Goal: Task Accomplishment & Management: Manage account settings

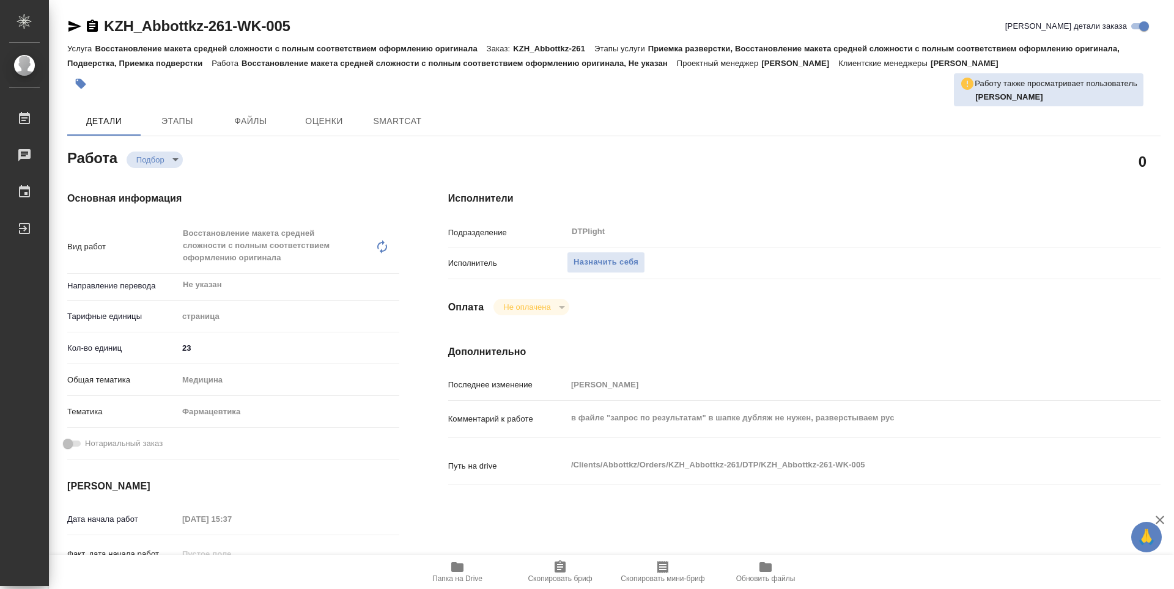
type textarea "x"
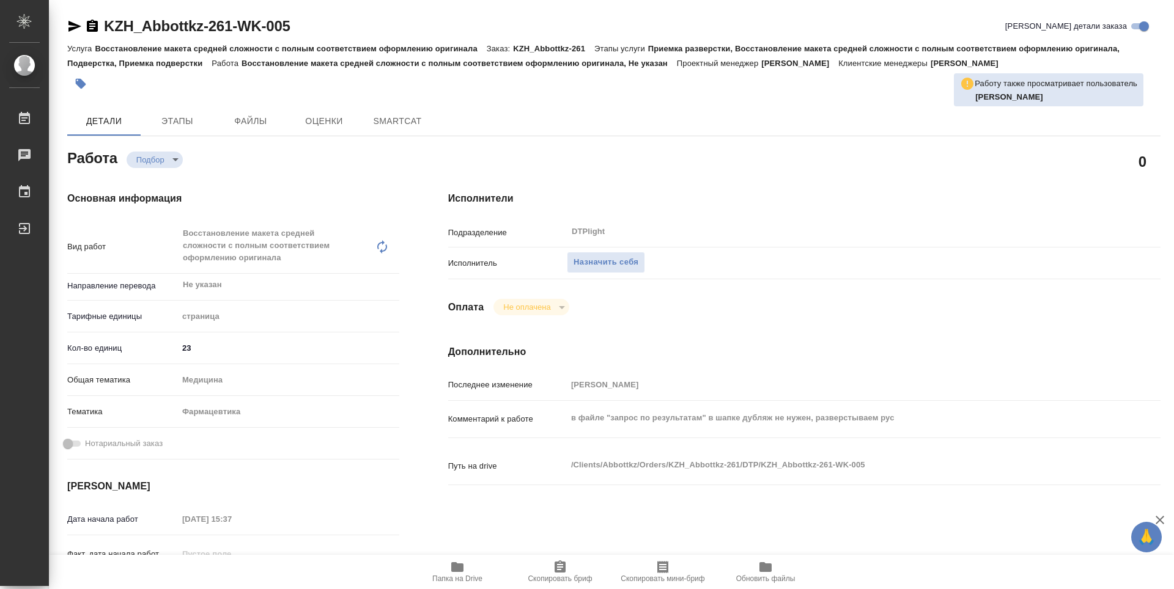
type textarea "x"
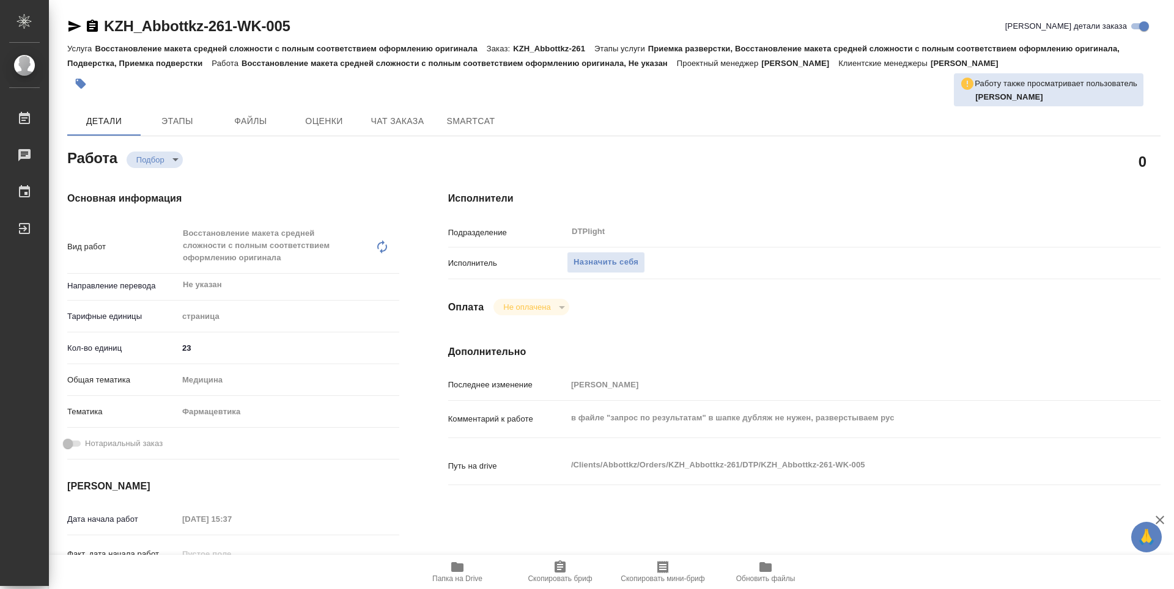
click at [464, 563] on icon "button" at bounding box center [457, 567] width 15 height 15
type textarea "x"
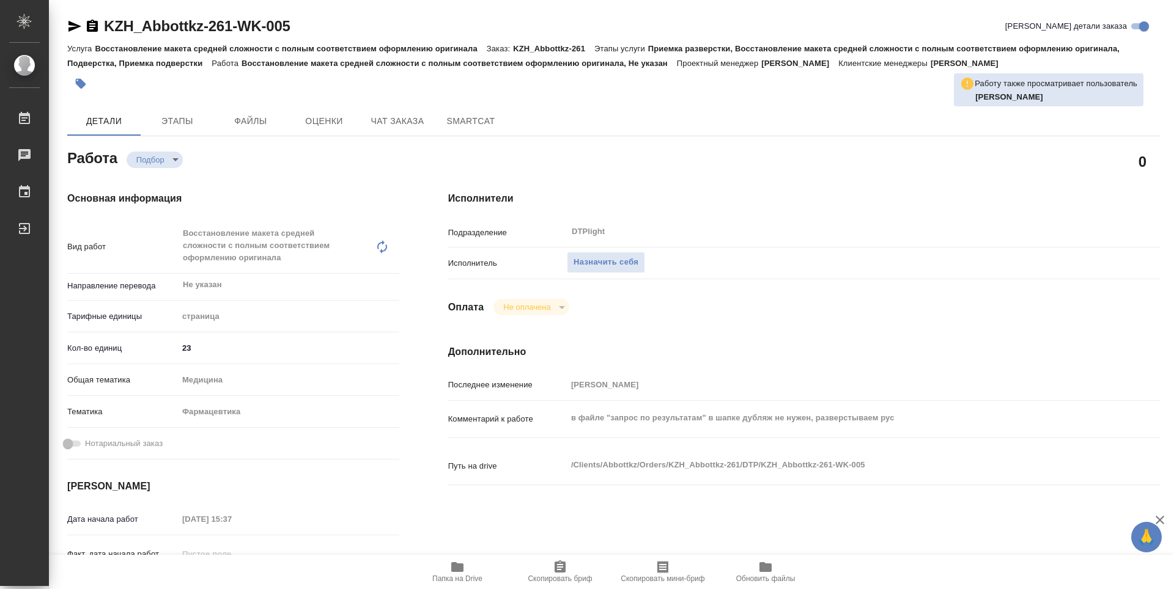
type textarea "x"
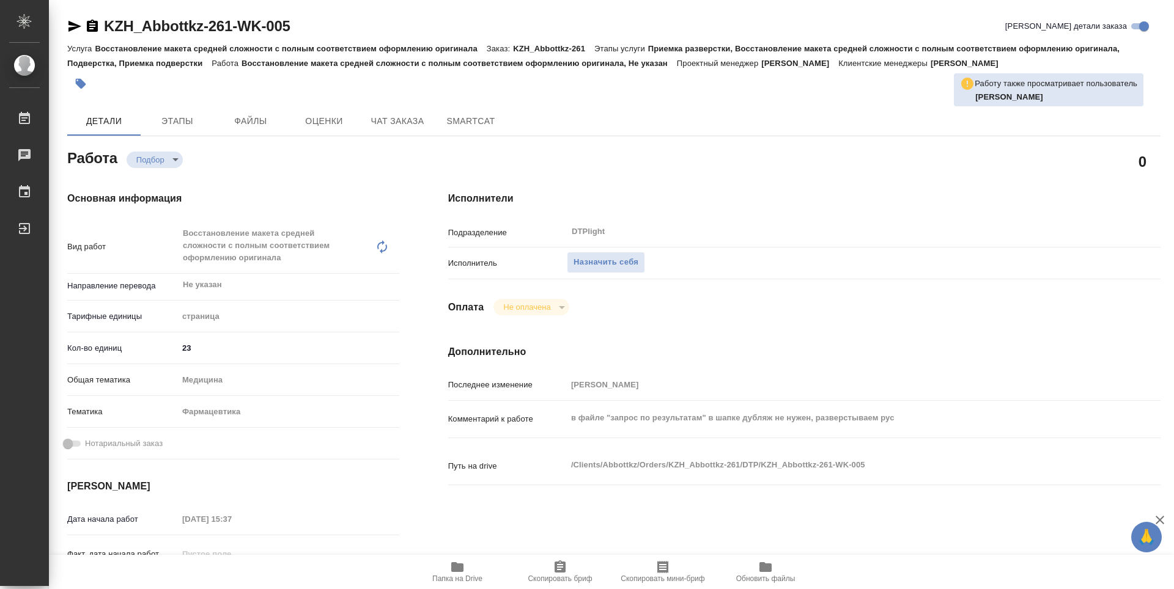
type textarea "x"
click at [578, 267] on span "Назначить себя" at bounding box center [606, 263] width 65 height 14
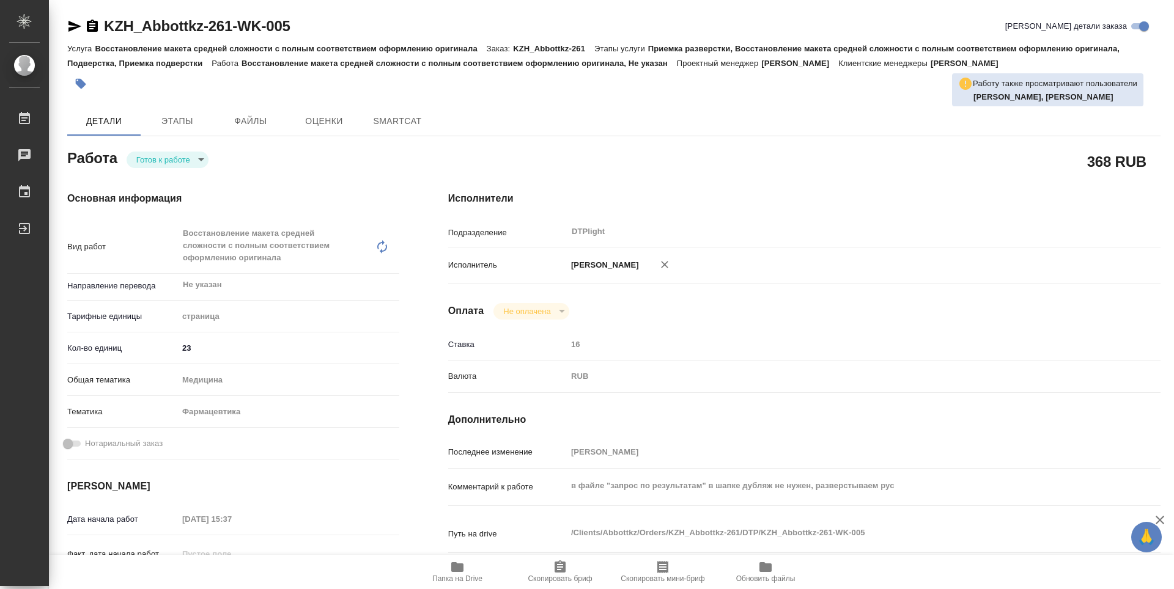
type textarea "x"
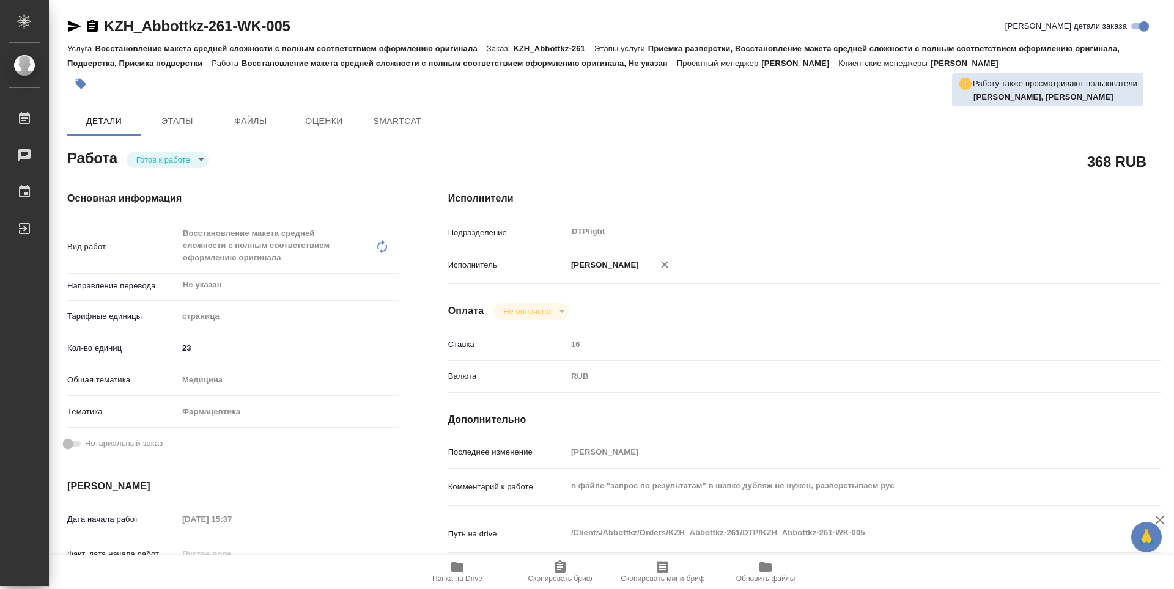
type textarea "x"
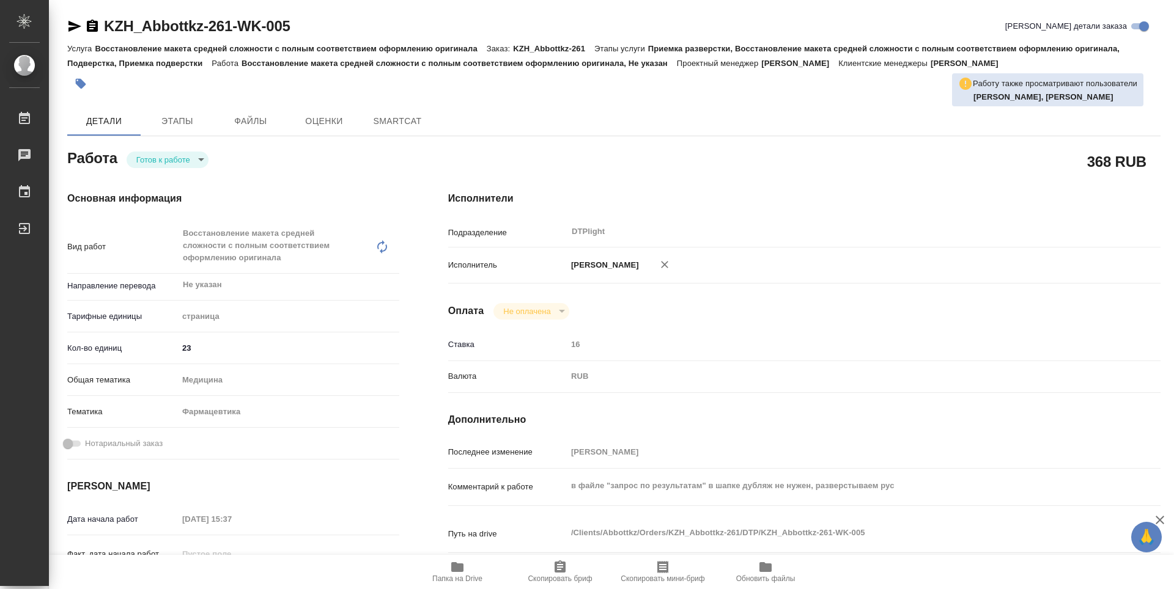
type textarea "x"
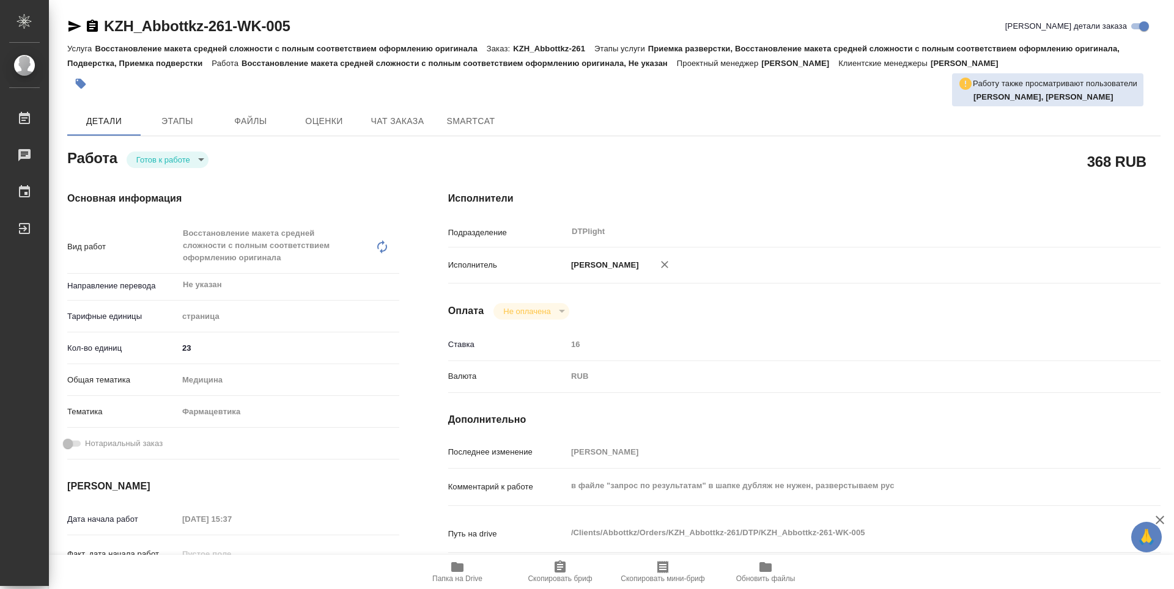
type textarea "x"
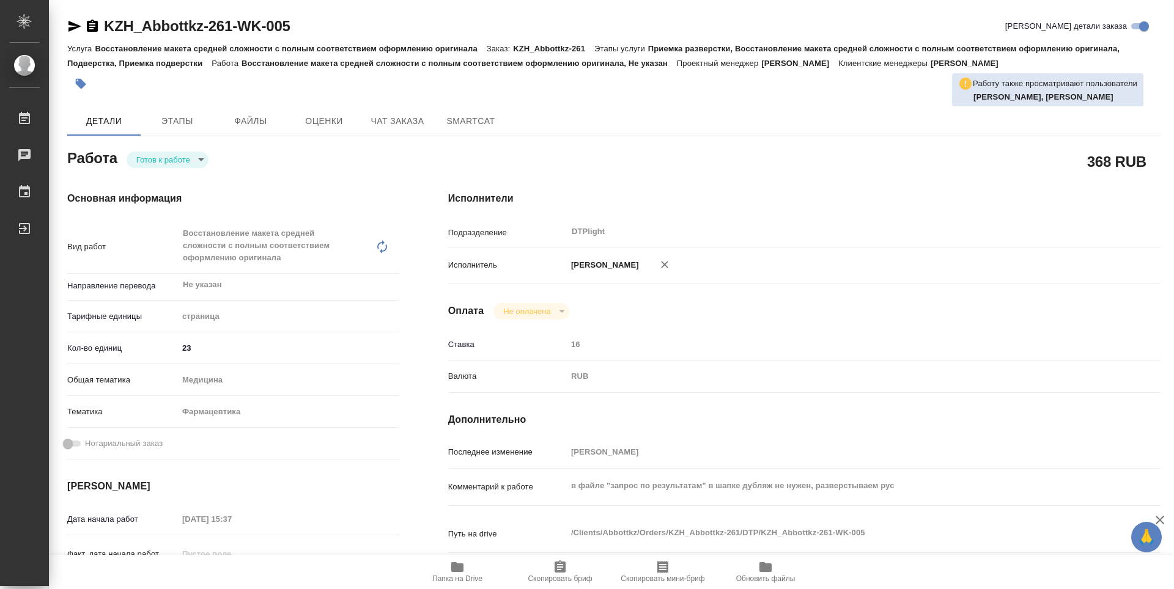
click at [199, 166] on body "🙏 .cls-1 fill:#fff; AWATERA Guselnikov Roman Работы Чаты График Выйти KZH_Abbot…" at bounding box center [587, 294] width 1174 height 589
click at [177, 160] on li "В работе" at bounding box center [168, 159] width 82 height 21
type textarea "x"
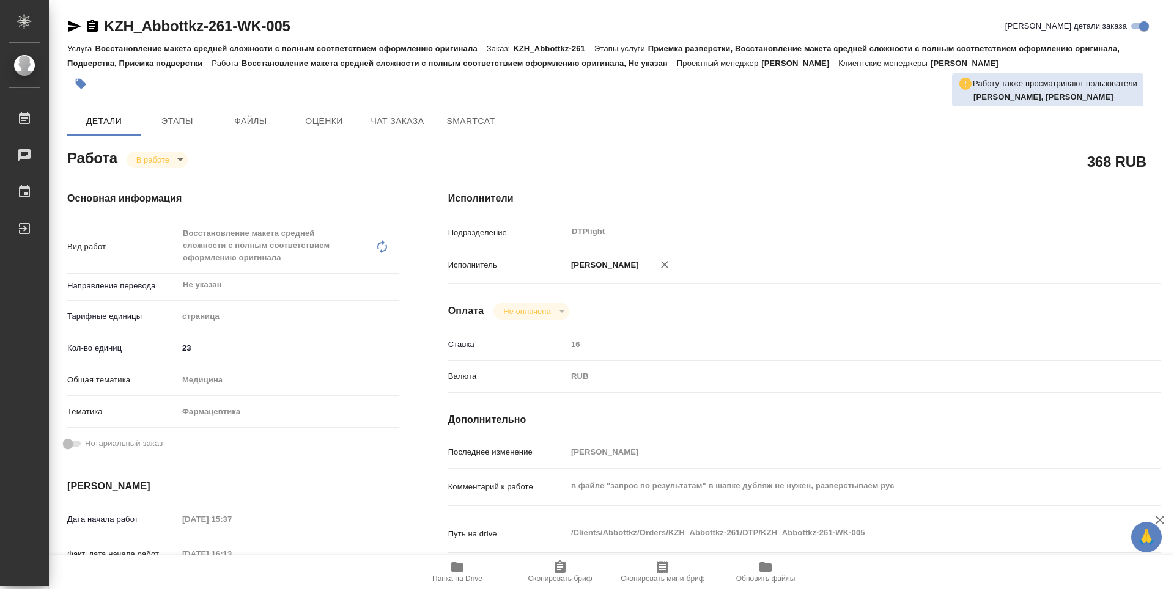
type textarea "x"
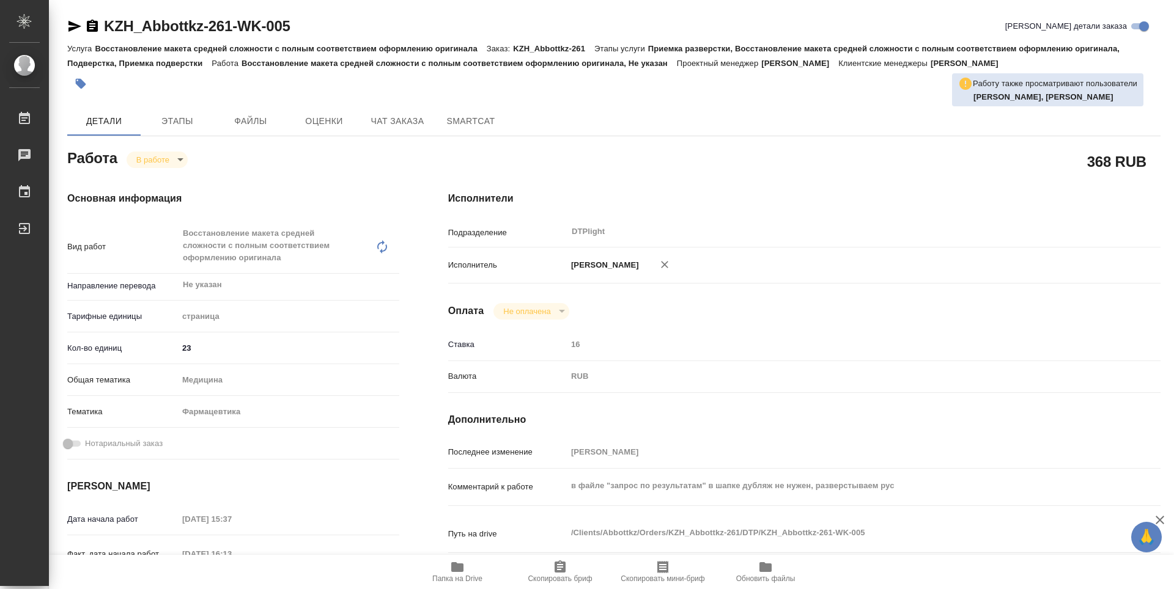
type textarea "x"
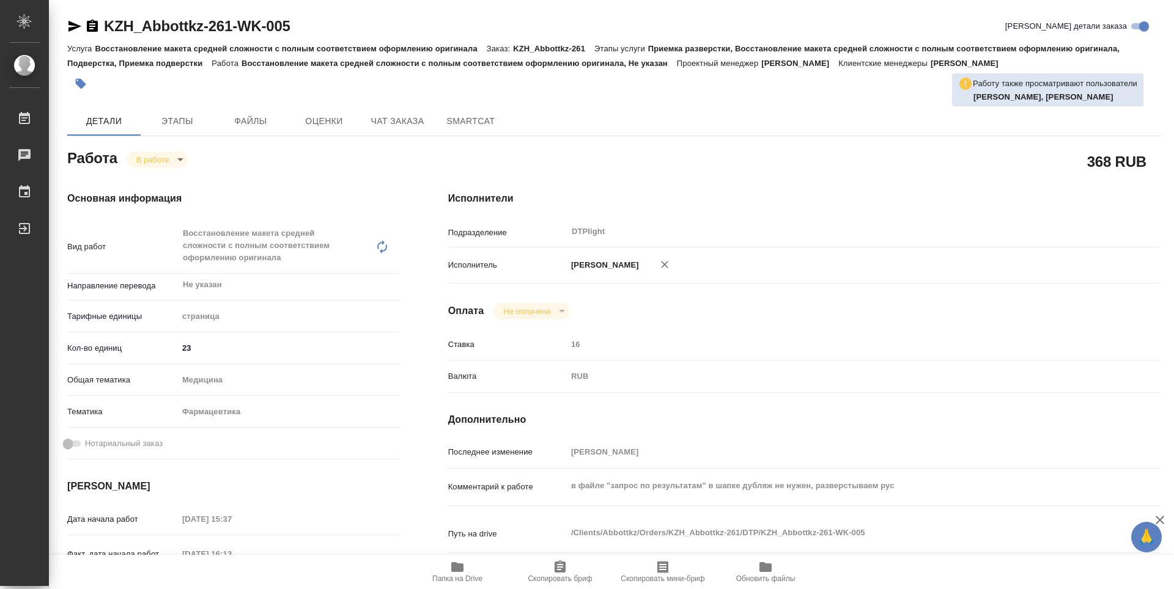
type textarea "x"
click at [94, 28] on icon "button" at bounding box center [92, 26] width 11 height 12
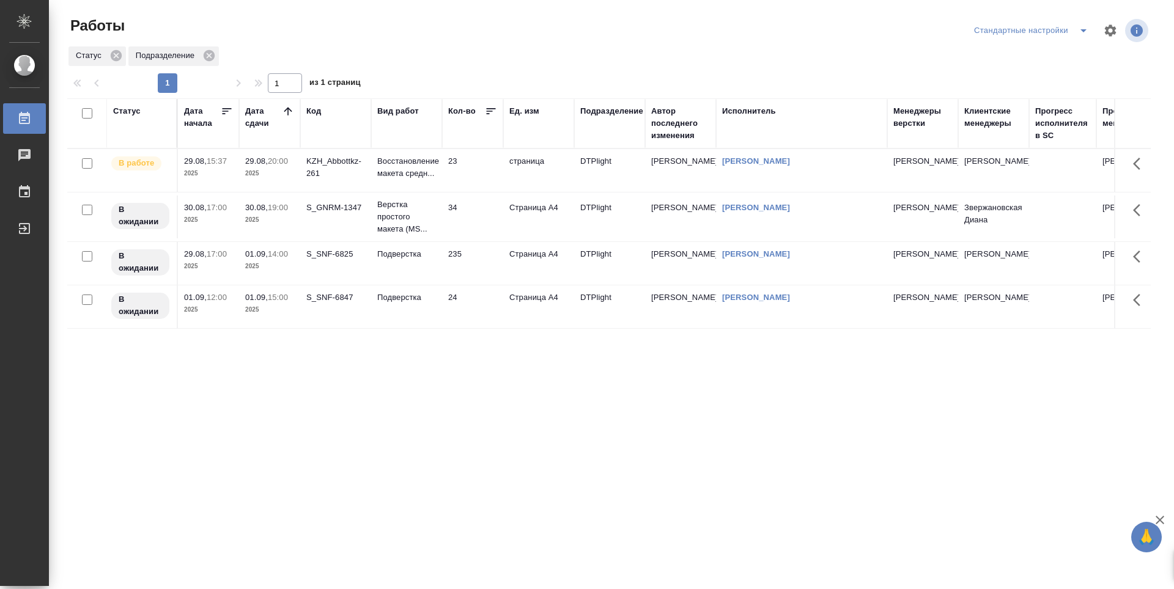
click at [275, 192] on td "30.08, 19:00 2025" at bounding box center [269, 170] width 61 height 43
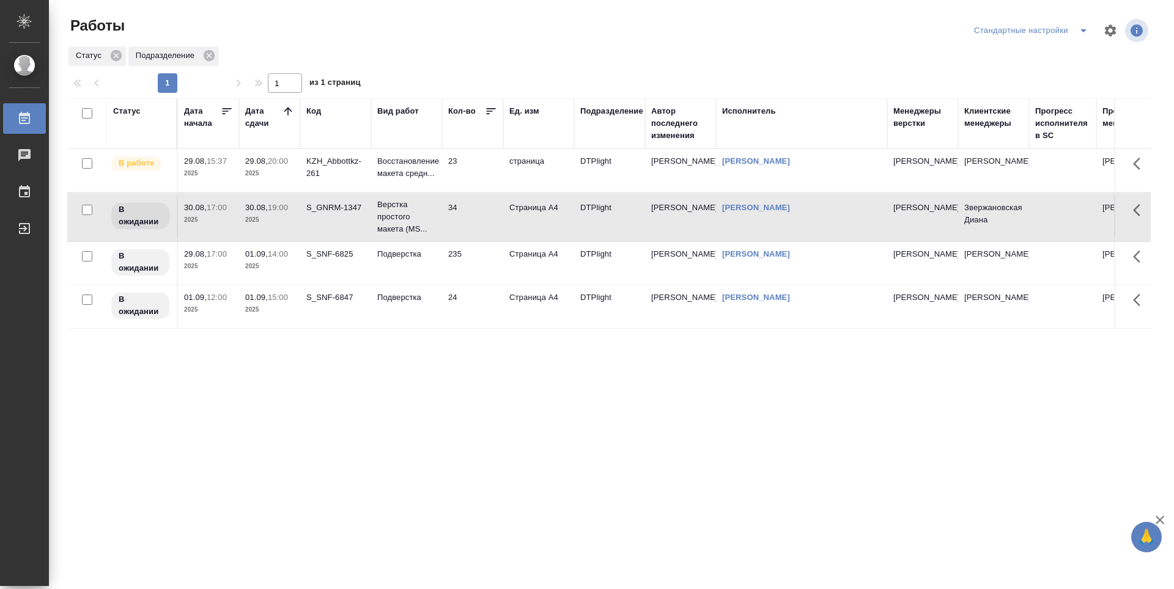
click at [273, 181] on td "29.08, 20:00 2025" at bounding box center [269, 170] width 61 height 43
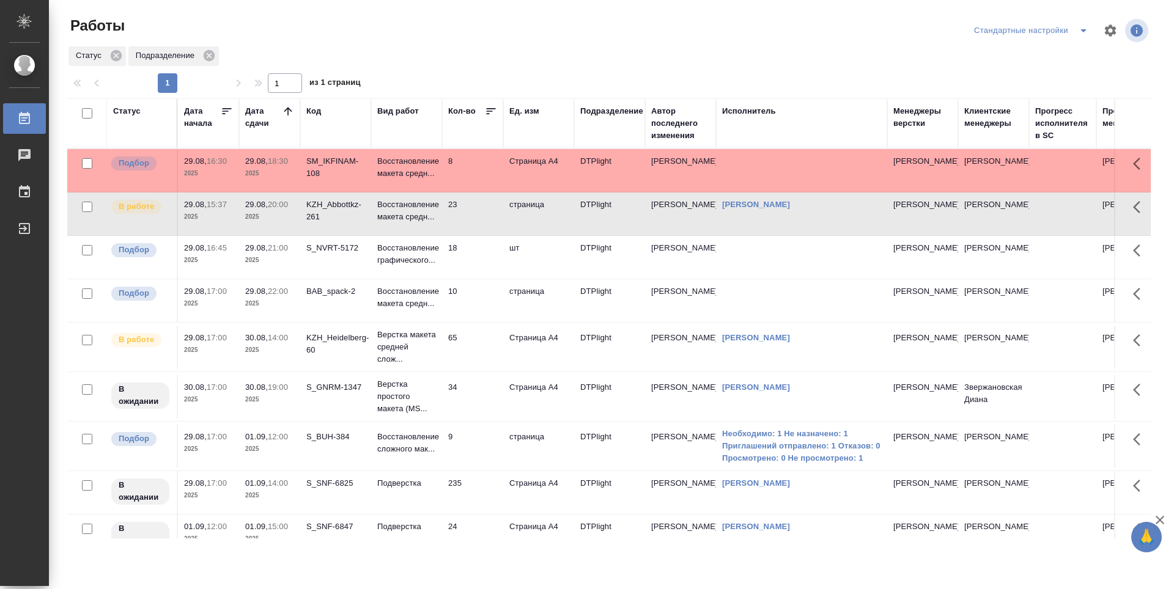
click at [481, 192] on td "18" at bounding box center [472, 170] width 61 height 43
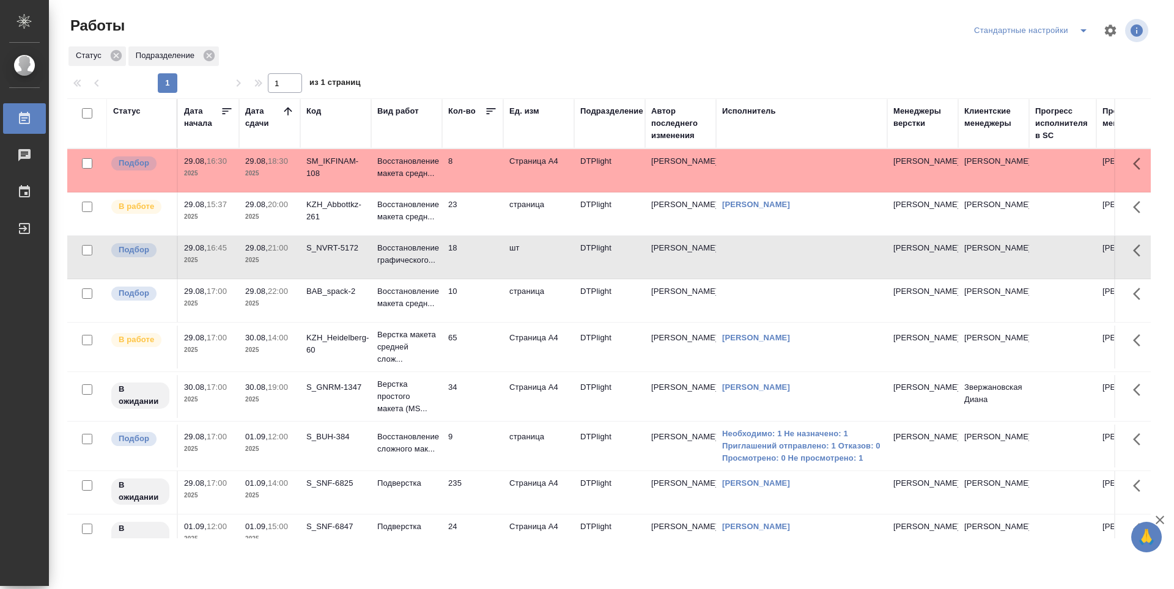
click at [481, 192] on td "18" at bounding box center [472, 170] width 61 height 43
click at [394, 31] on div "Работы" at bounding box center [249, 26] width 364 height 20
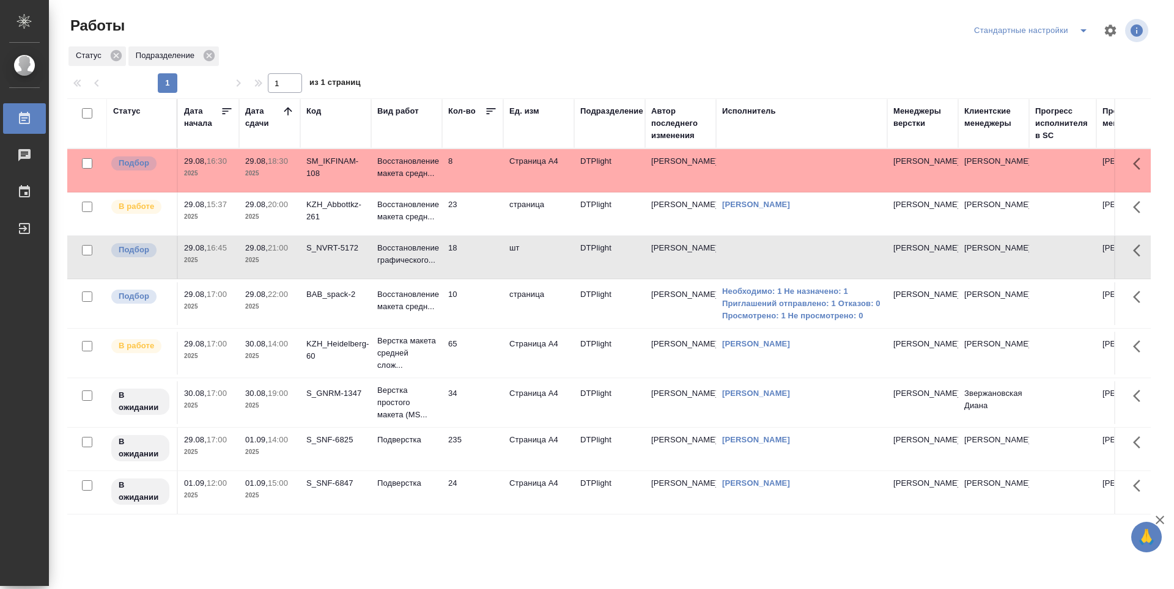
click at [480, 192] on td "23" at bounding box center [472, 170] width 61 height 43
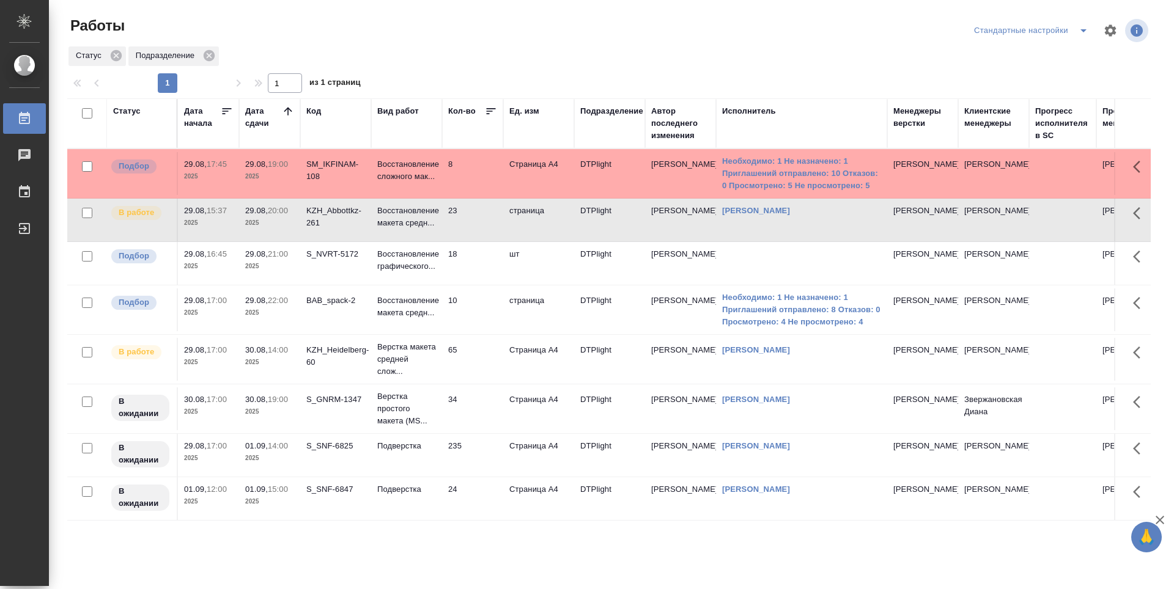
click at [462, 195] on td "18" at bounding box center [472, 173] width 61 height 43
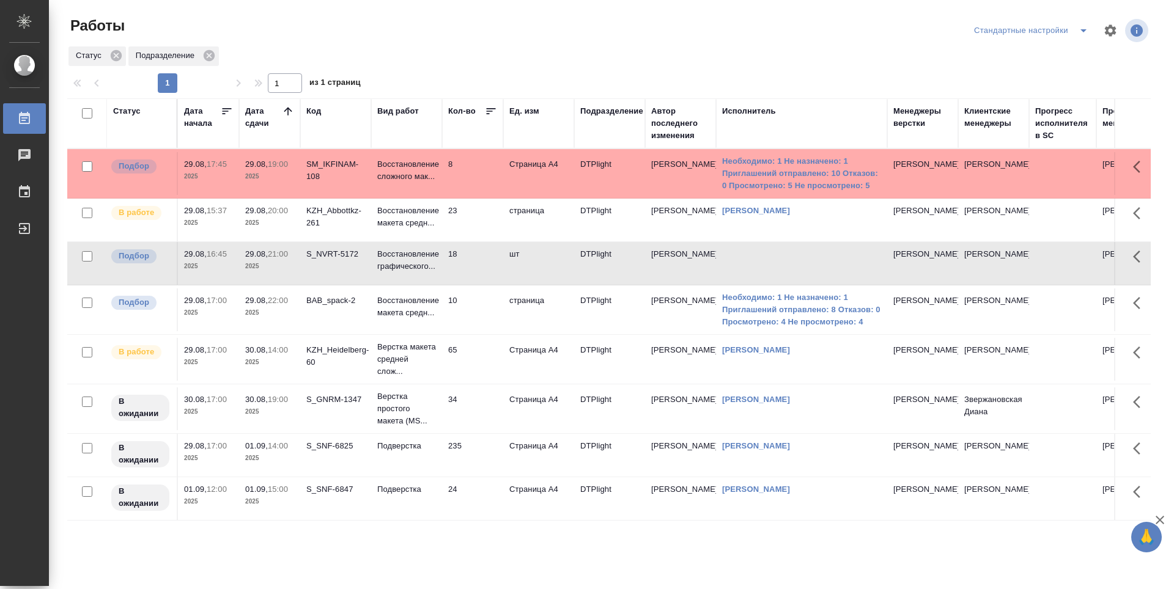
click at [468, 195] on td "10" at bounding box center [472, 173] width 61 height 43
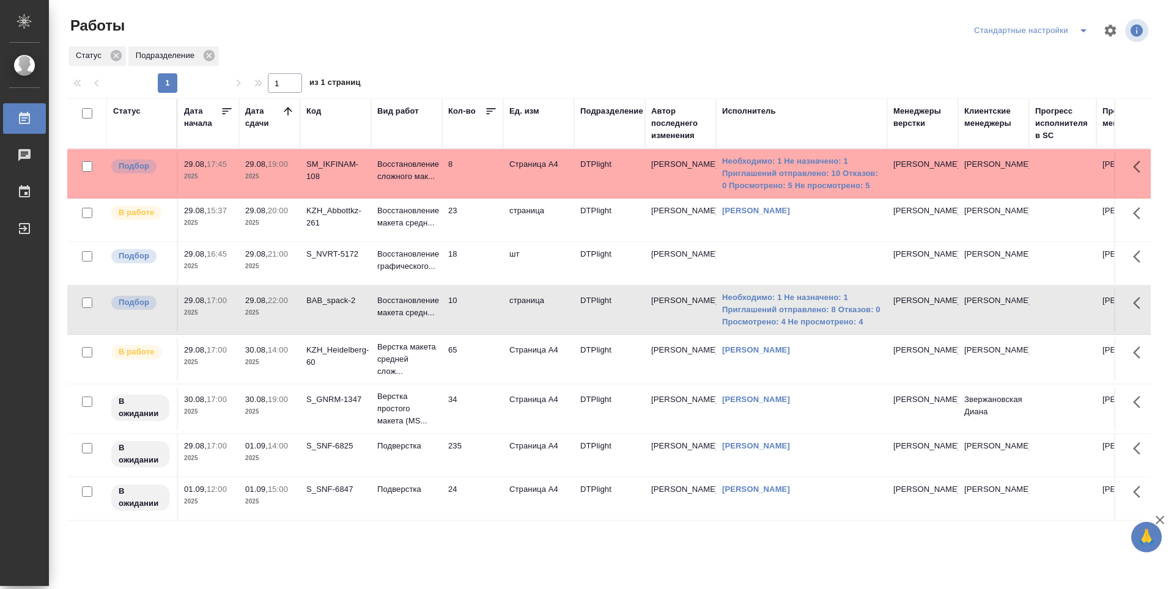
click at [471, 195] on td "65" at bounding box center [472, 173] width 61 height 43
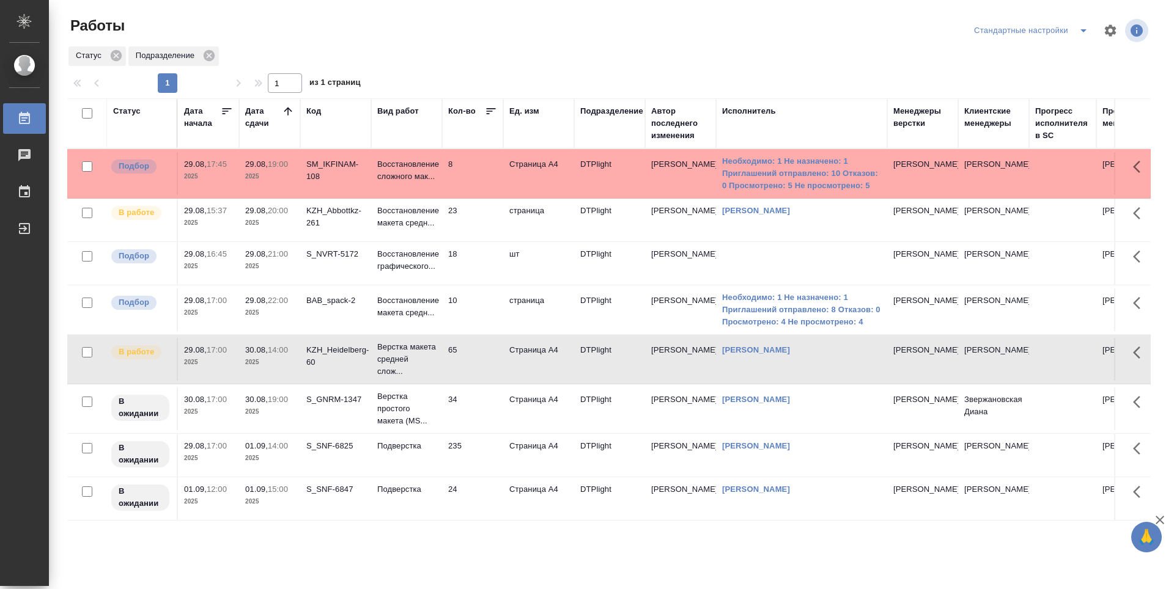
click at [470, 195] on td "65" at bounding box center [472, 173] width 61 height 43
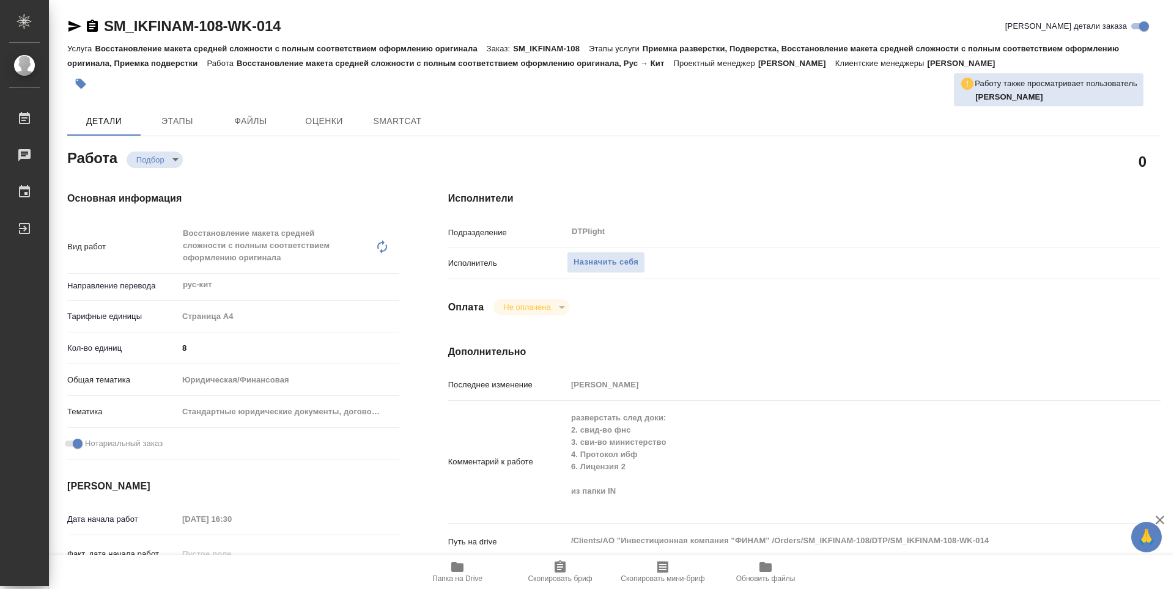
type textarea "x"
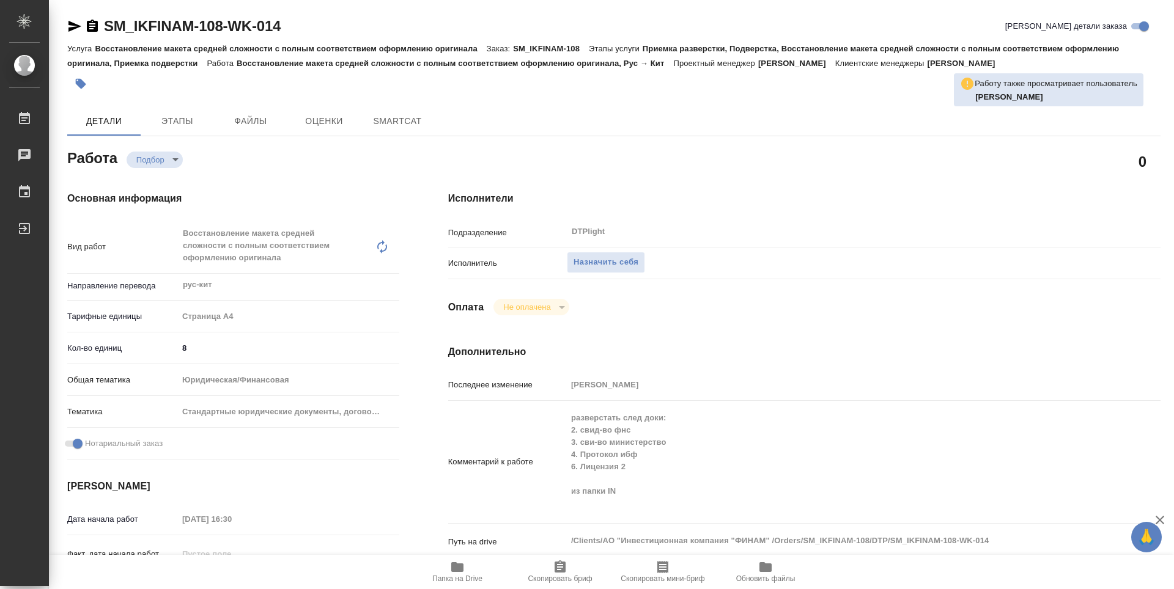
type textarea "x"
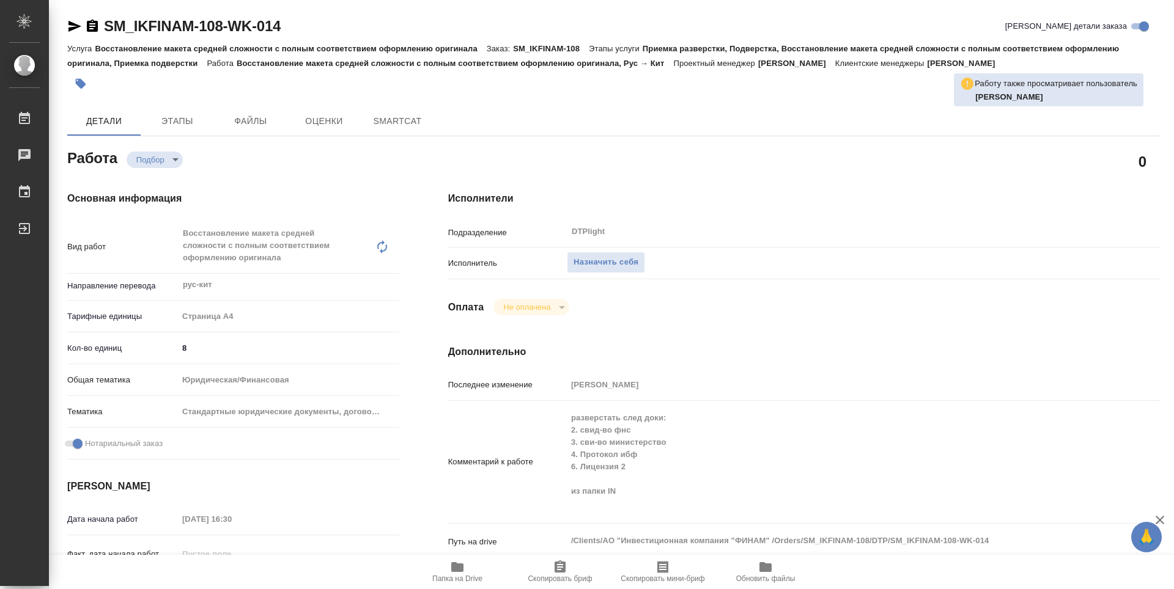
type textarea "x"
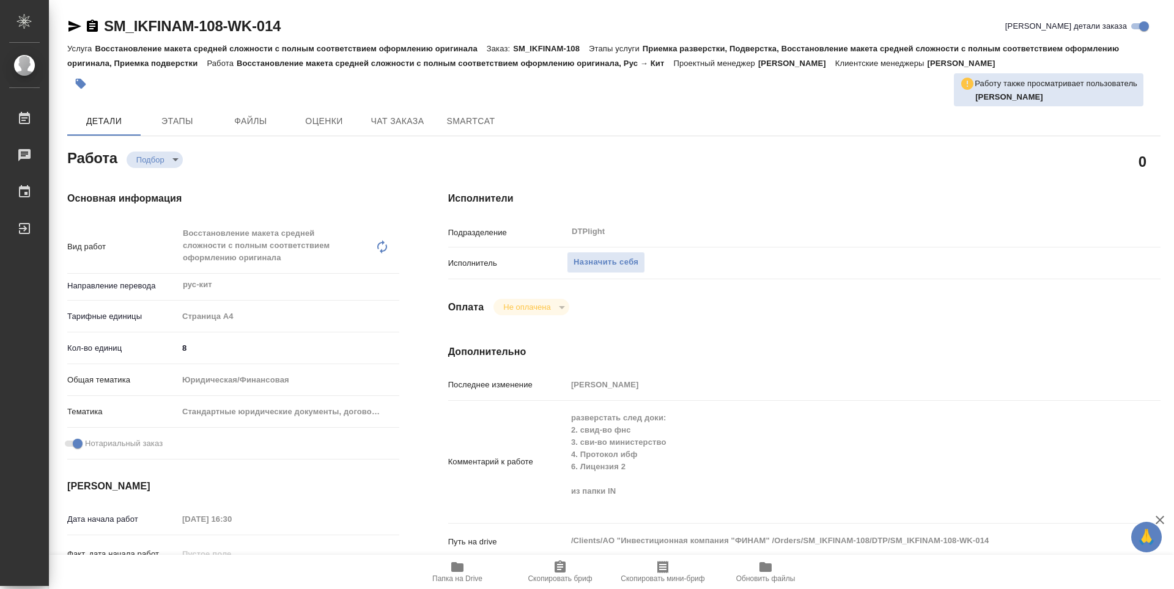
type textarea "x"
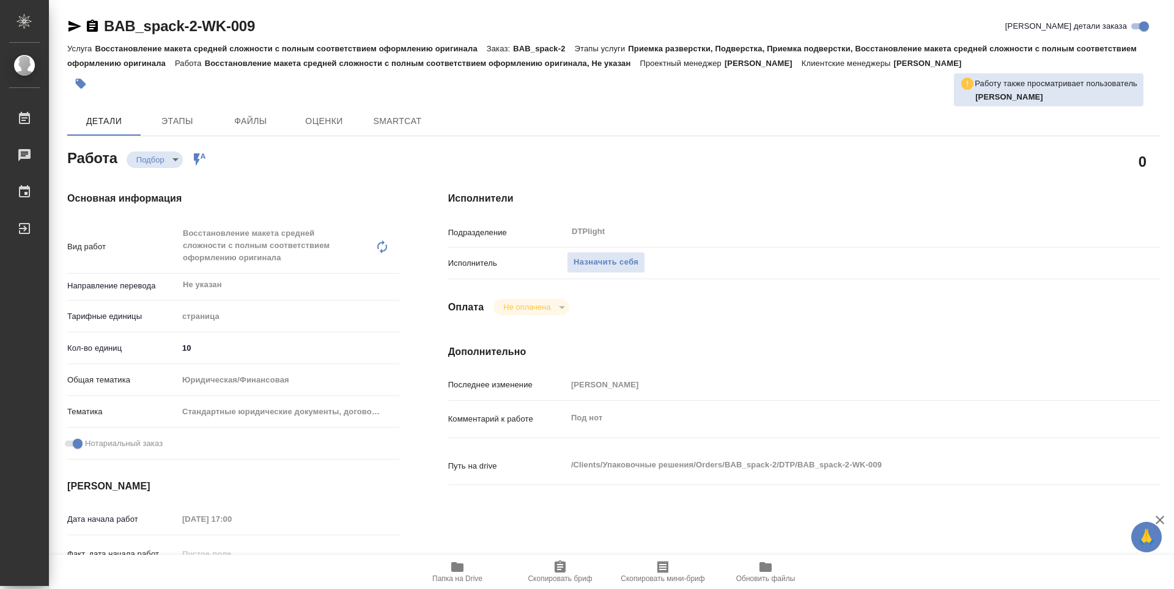
type textarea "x"
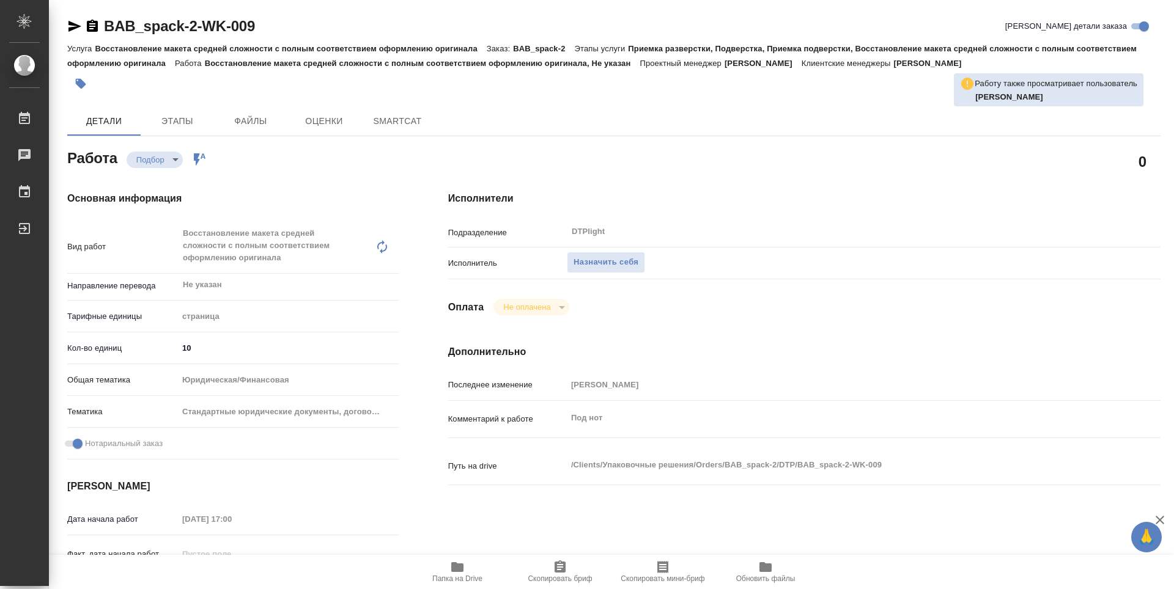
type textarea "x"
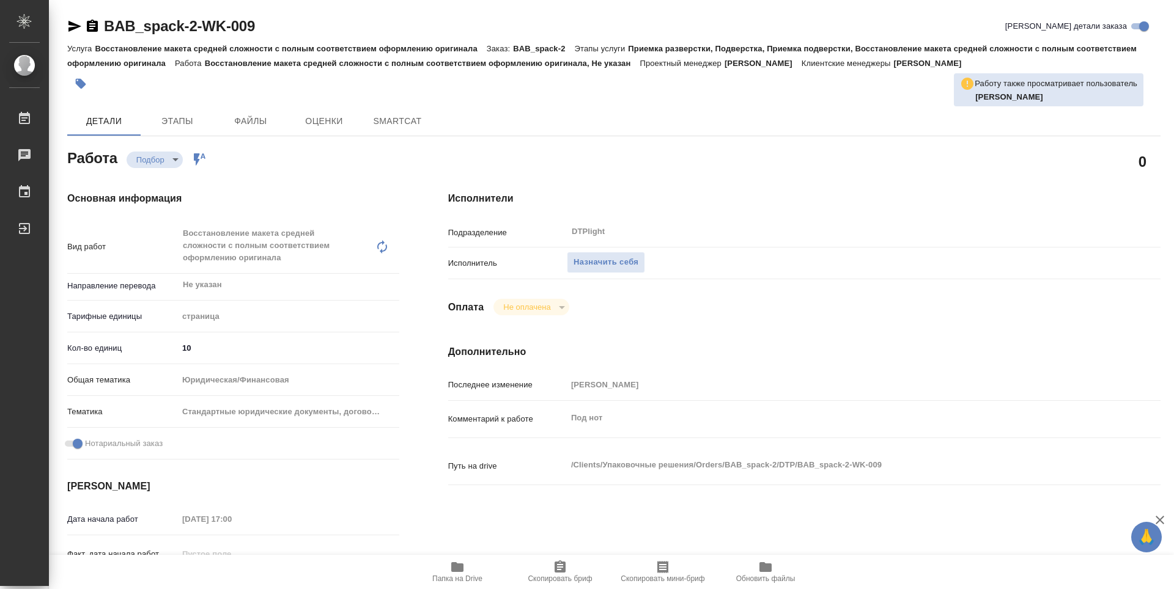
scroll to position [122, 0]
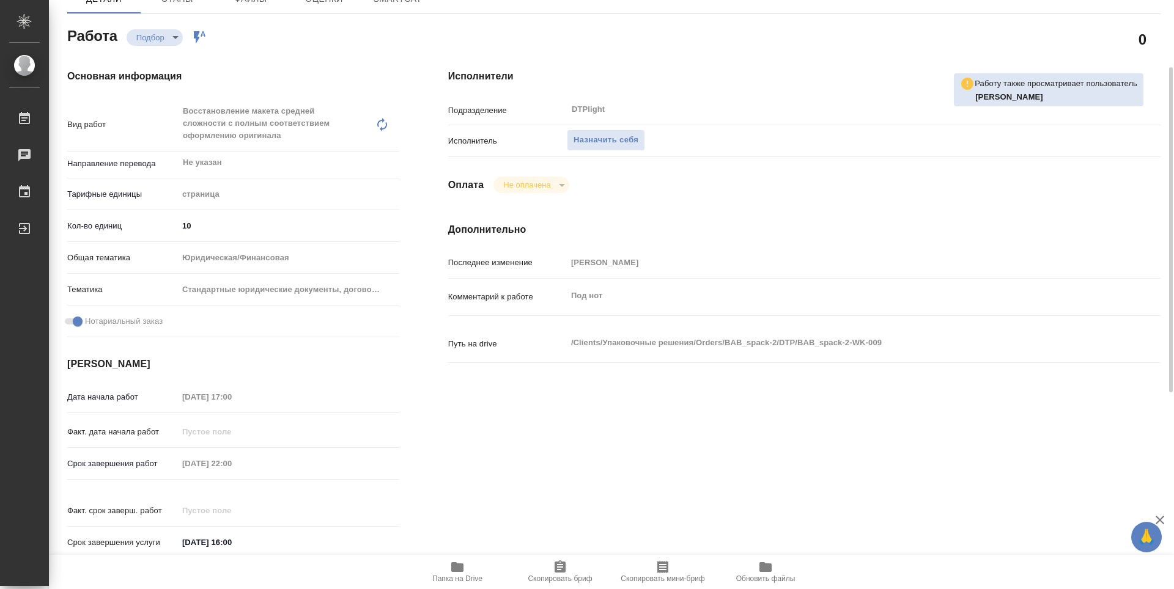
type textarea "x"
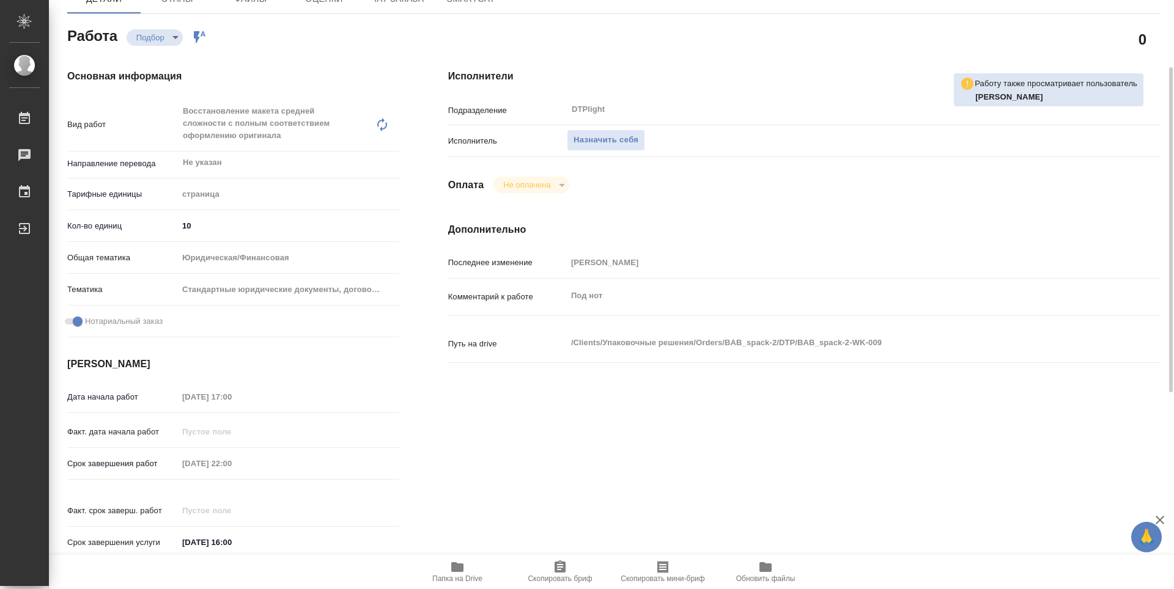
click at [449, 574] on span "Папка на Drive" at bounding box center [457, 571] width 88 height 23
type textarea "x"
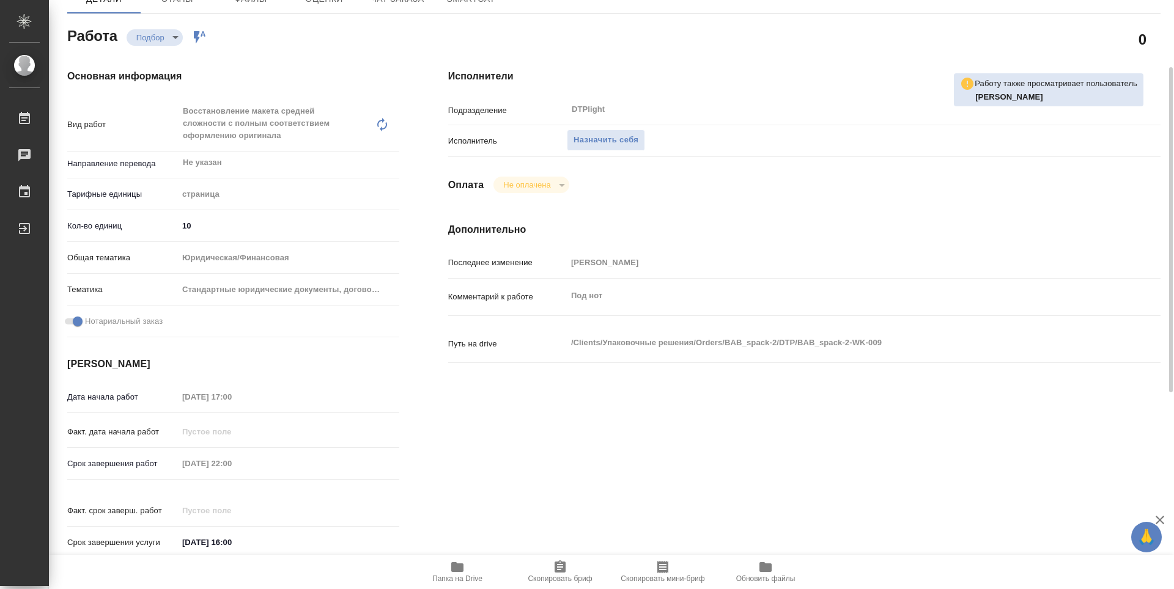
type textarea "x"
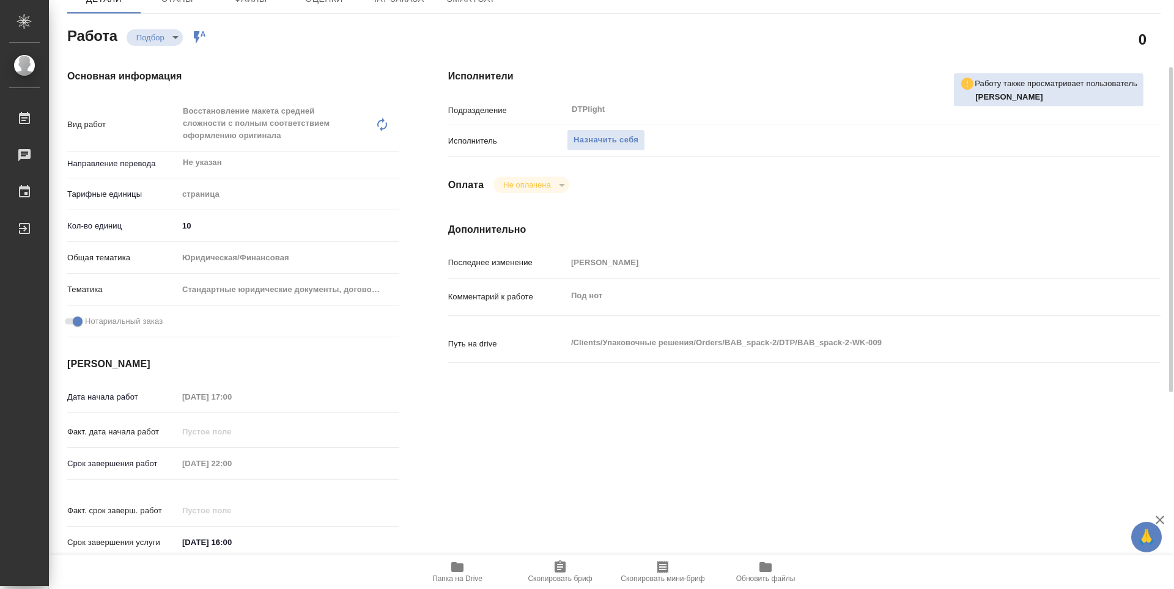
type textarea "x"
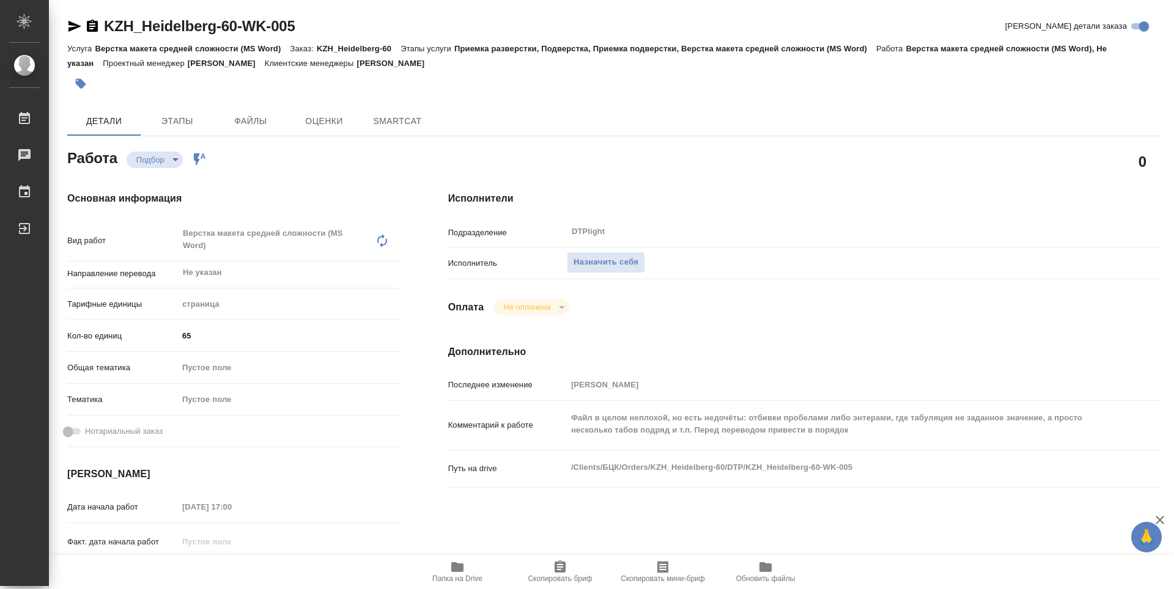
type textarea "x"
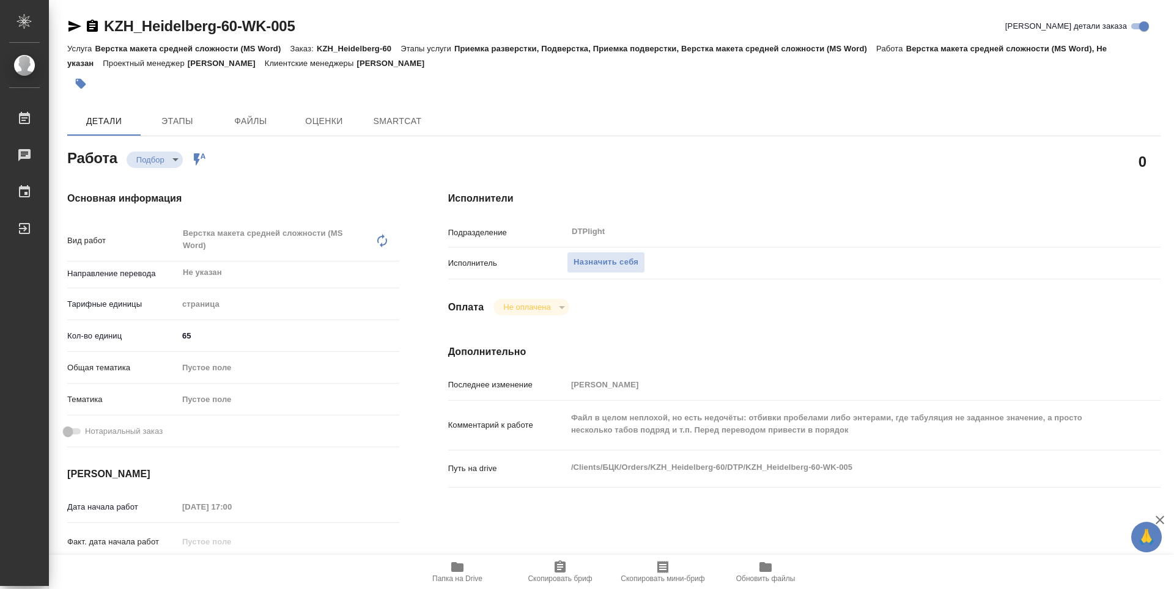
type textarea "x"
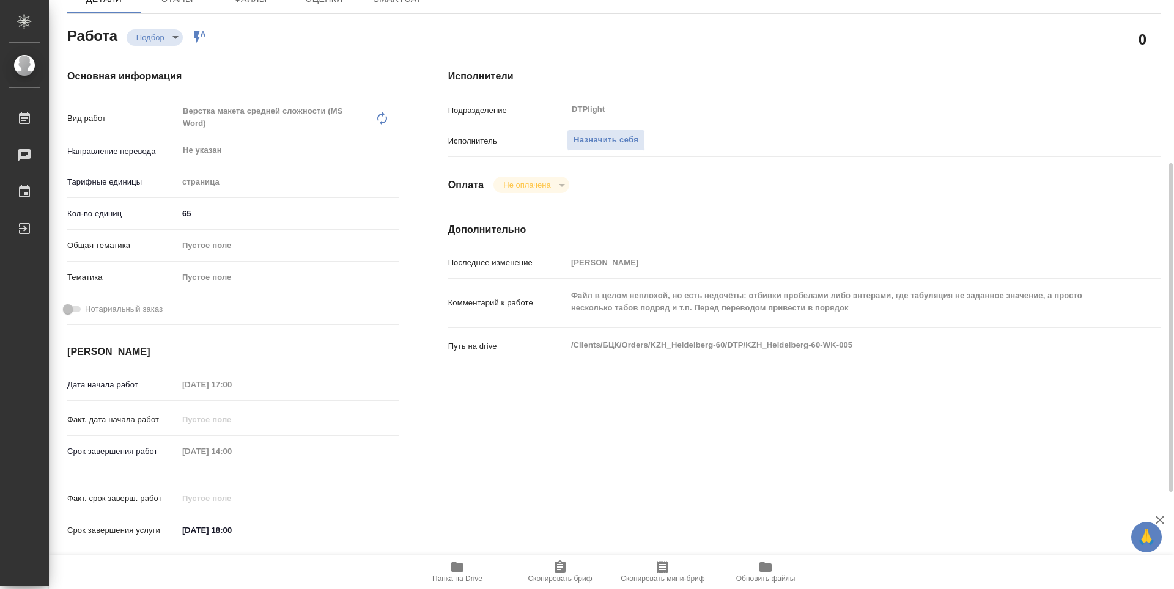
scroll to position [245, 0]
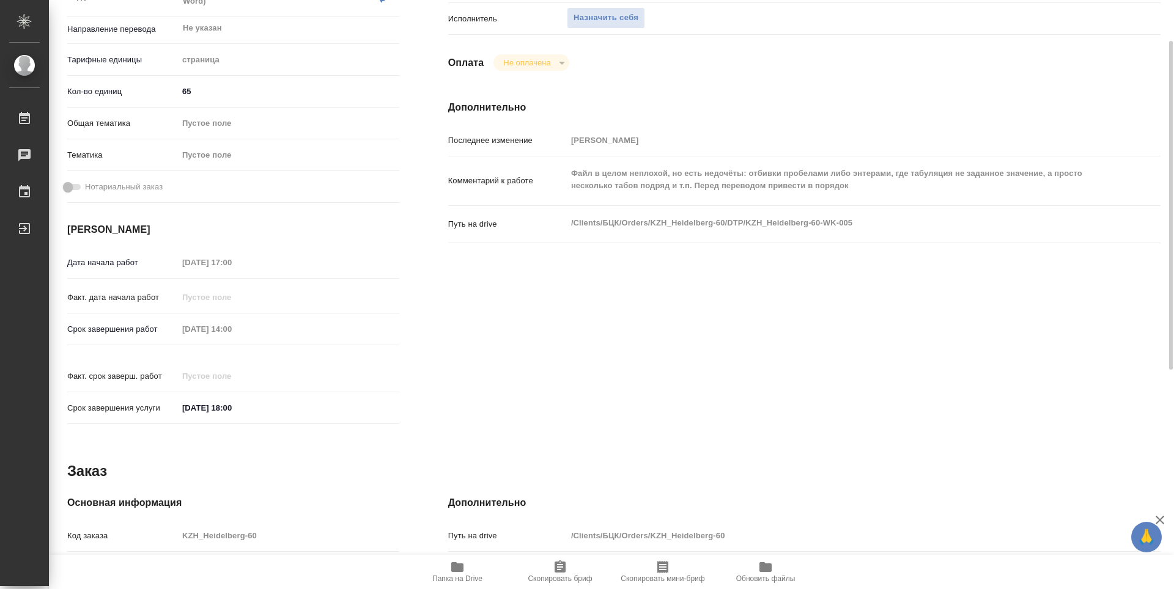
type textarea "x"
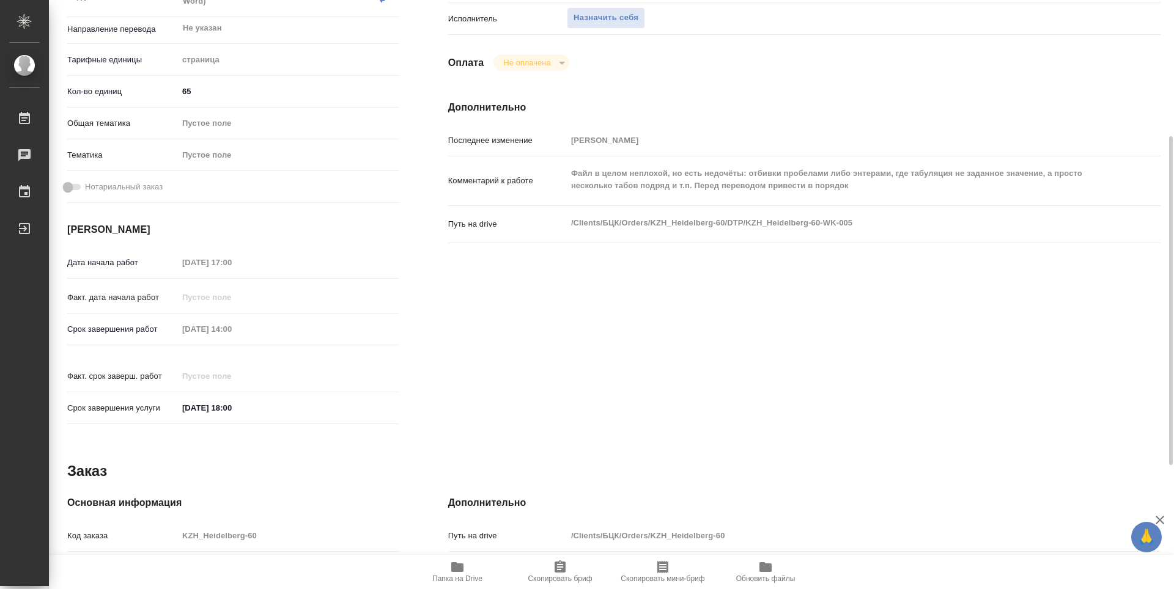
type textarea "x"
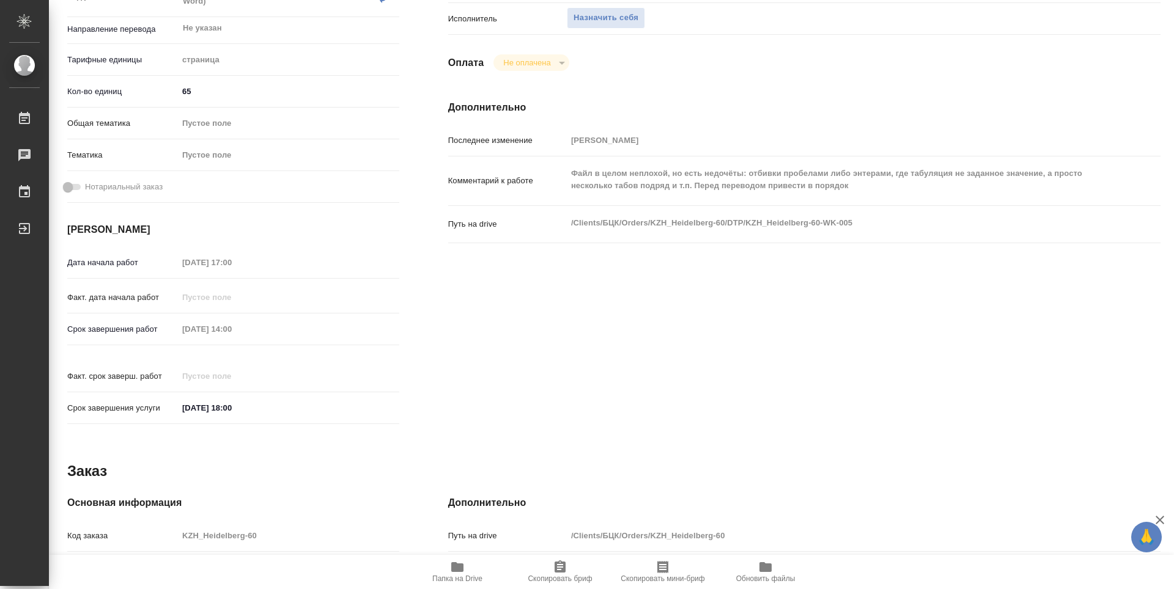
type textarea "x"
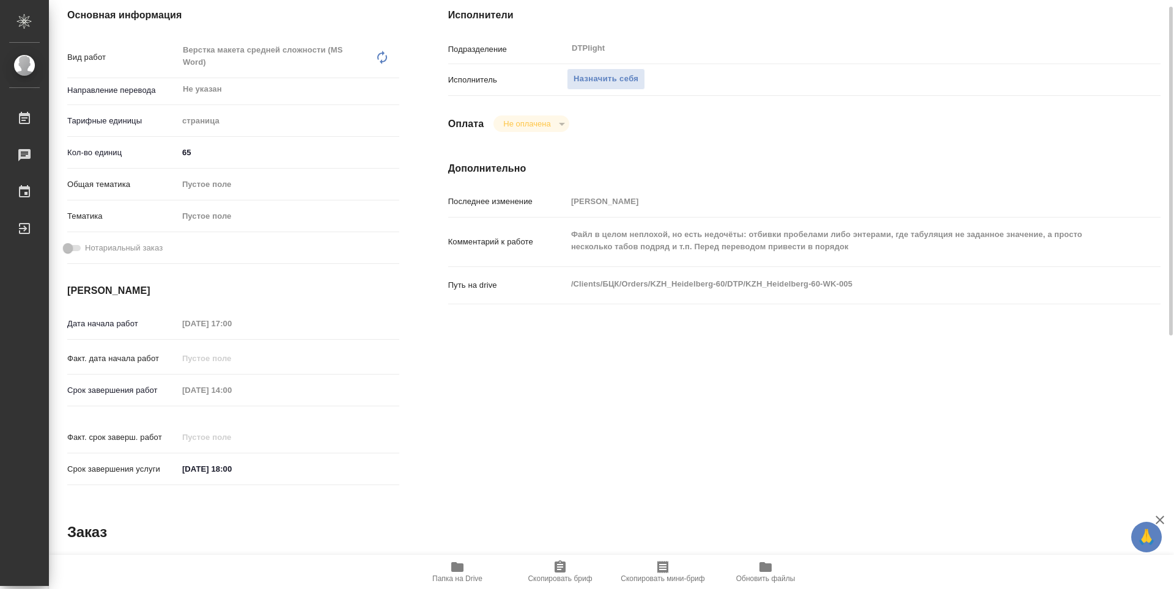
scroll to position [61, 0]
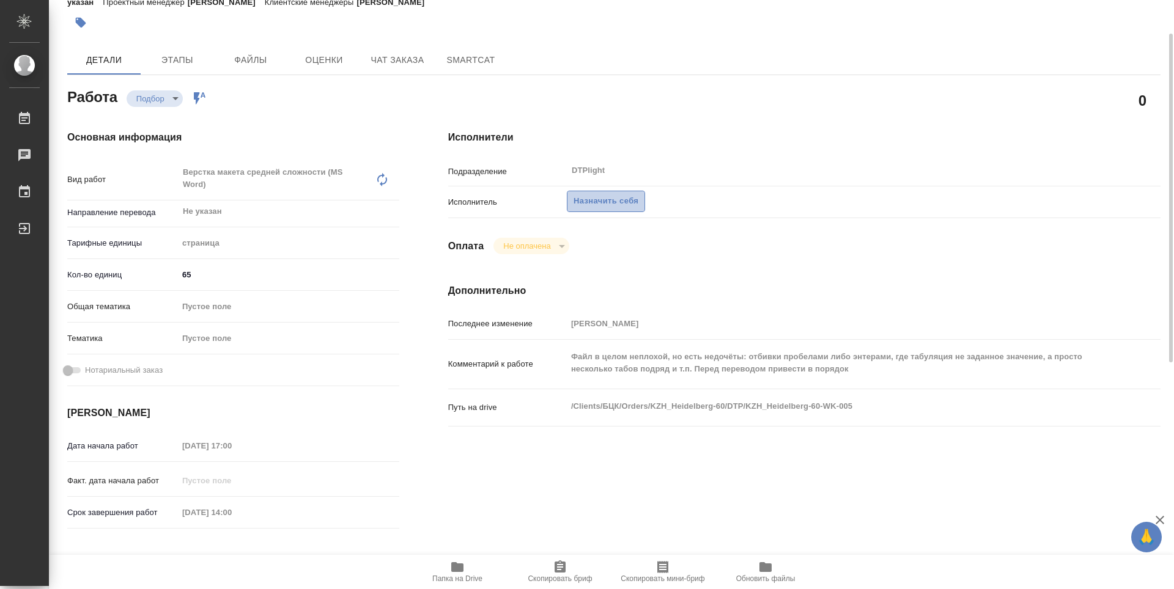
click at [599, 205] on span "Назначить себя" at bounding box center [606, 201] width 65 height 14
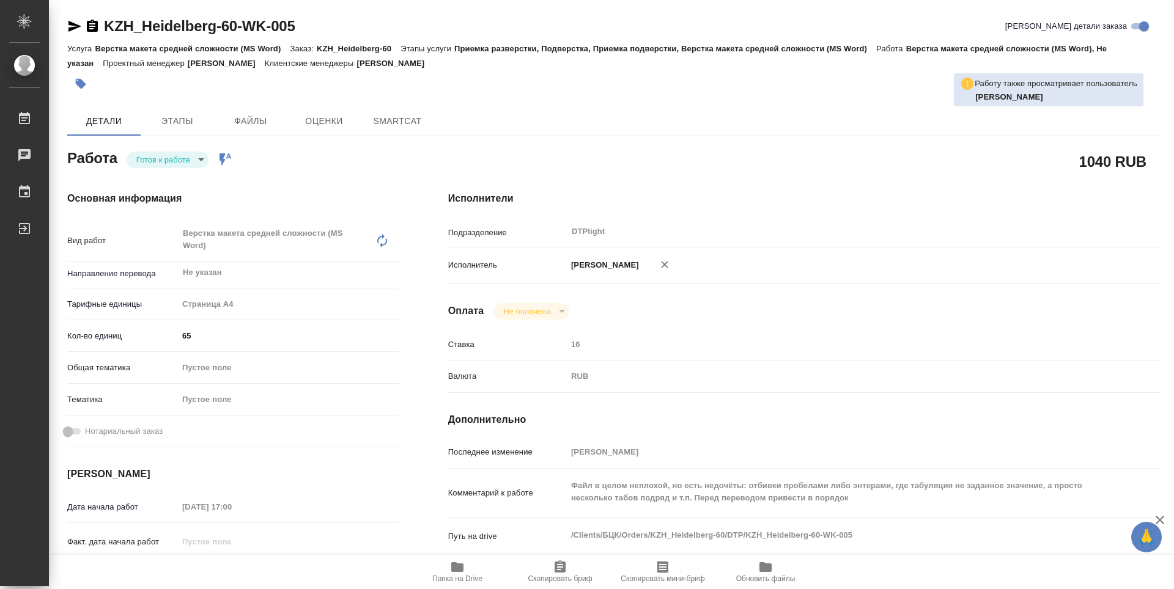
type textarea "x"
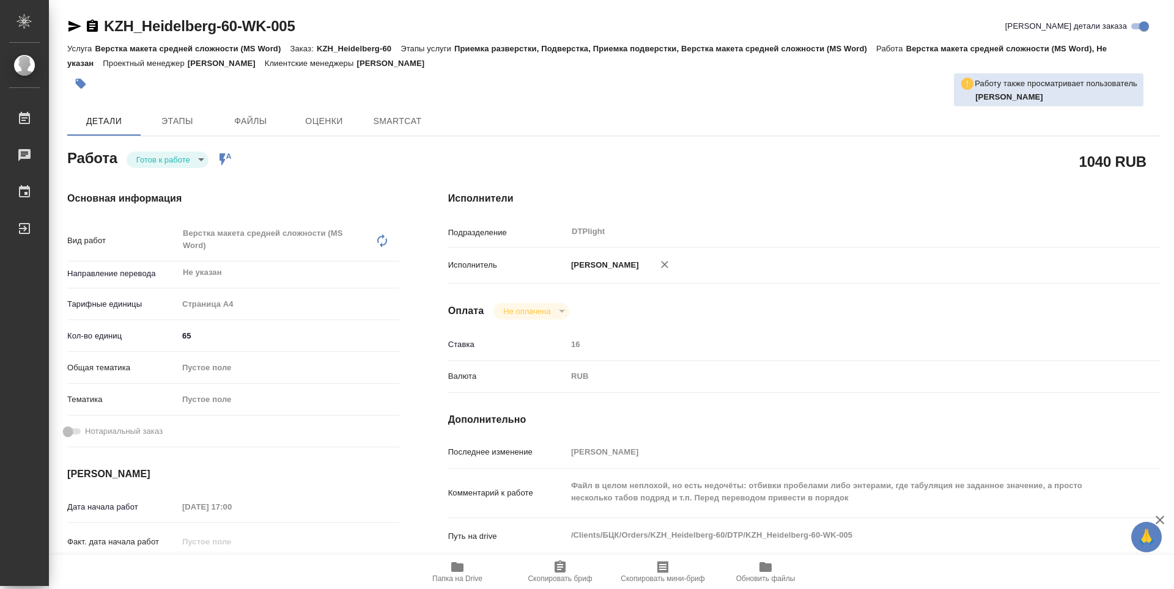
type textarea "x"
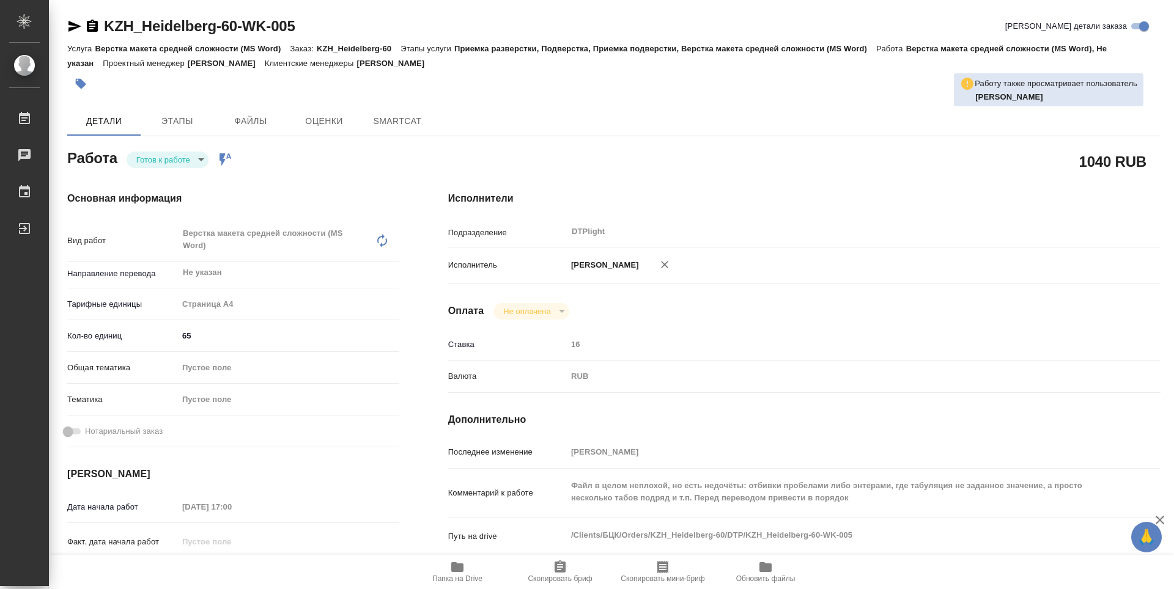
type textarea "x"
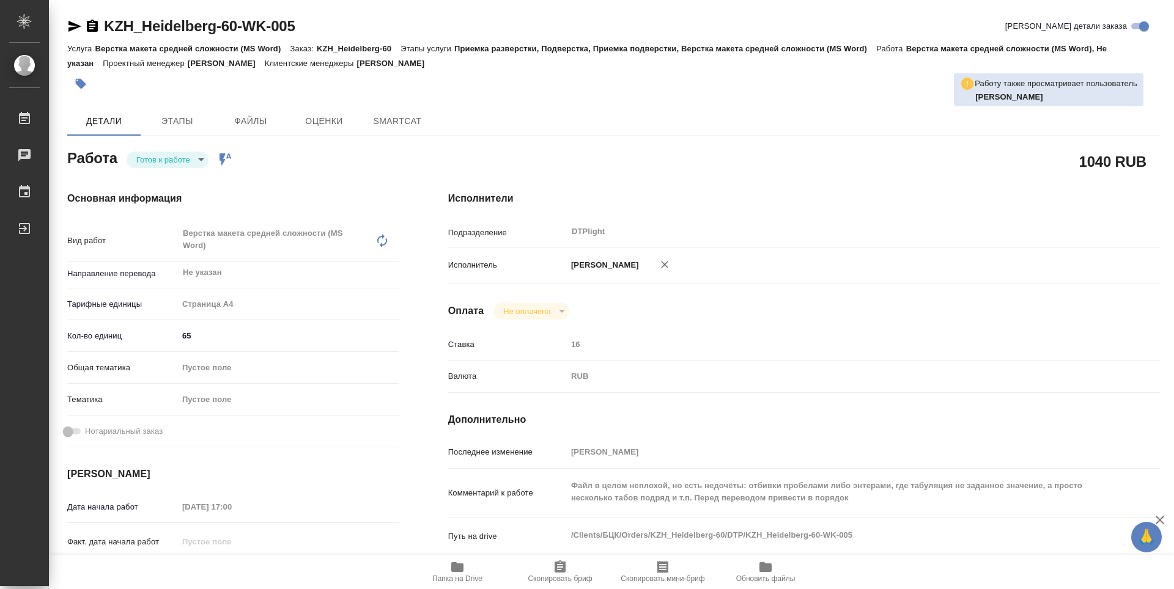
type textarea "x"
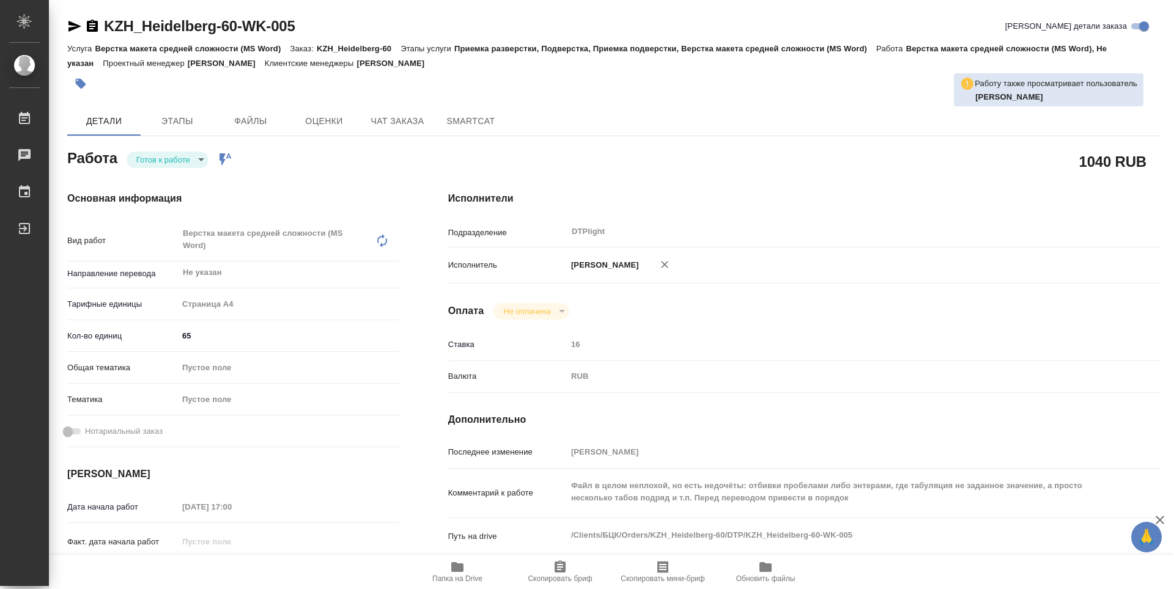
type textarea "x"
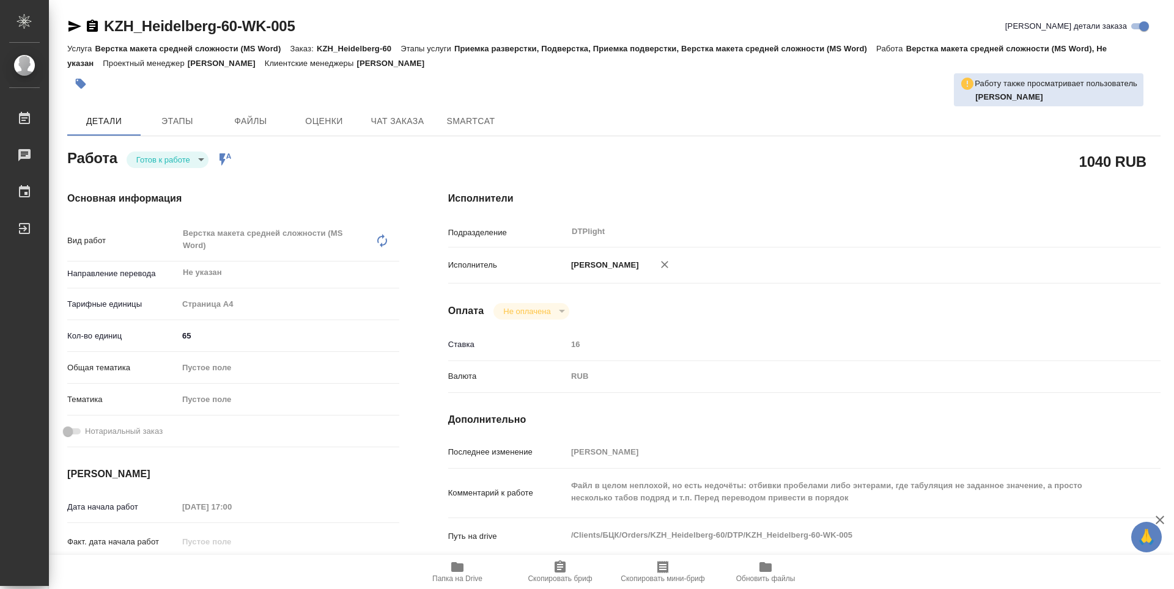
click at [196, 163] on body "🙏 .cls-1 fill:#fff; AWATERA Guselnikov Roman Работы Чаты График Выйти KZH_Heide…" at bounding box center [587, 294] width 1174 height 589
click at [156, 157] on button "В работе" at bounding box center [156, 159] width 40 height 13
type textarea "x"
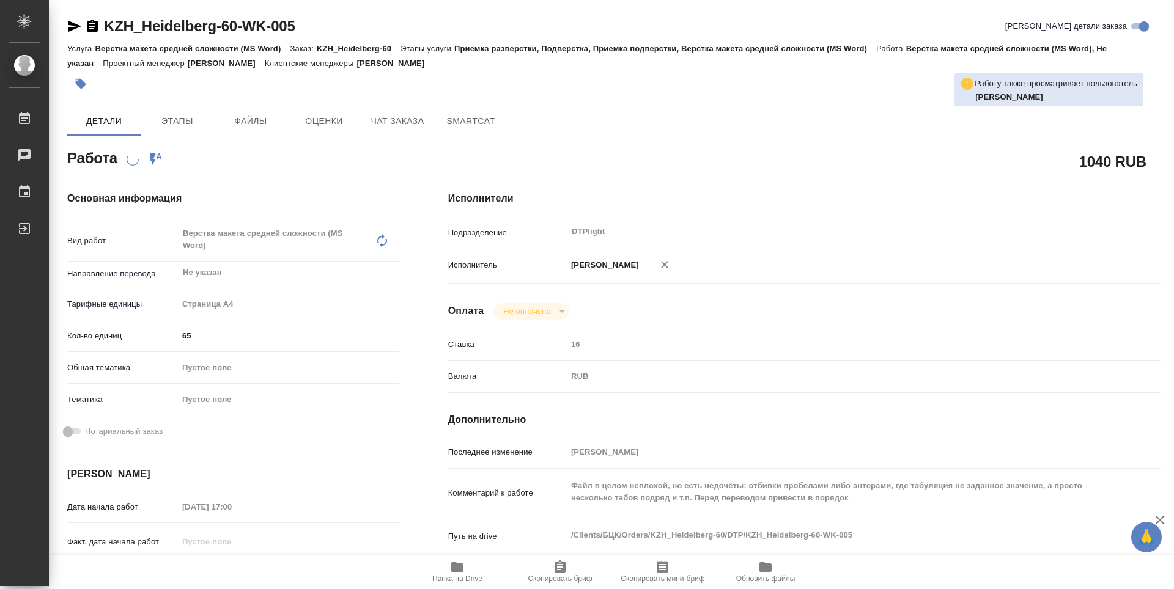
type textarea "x"
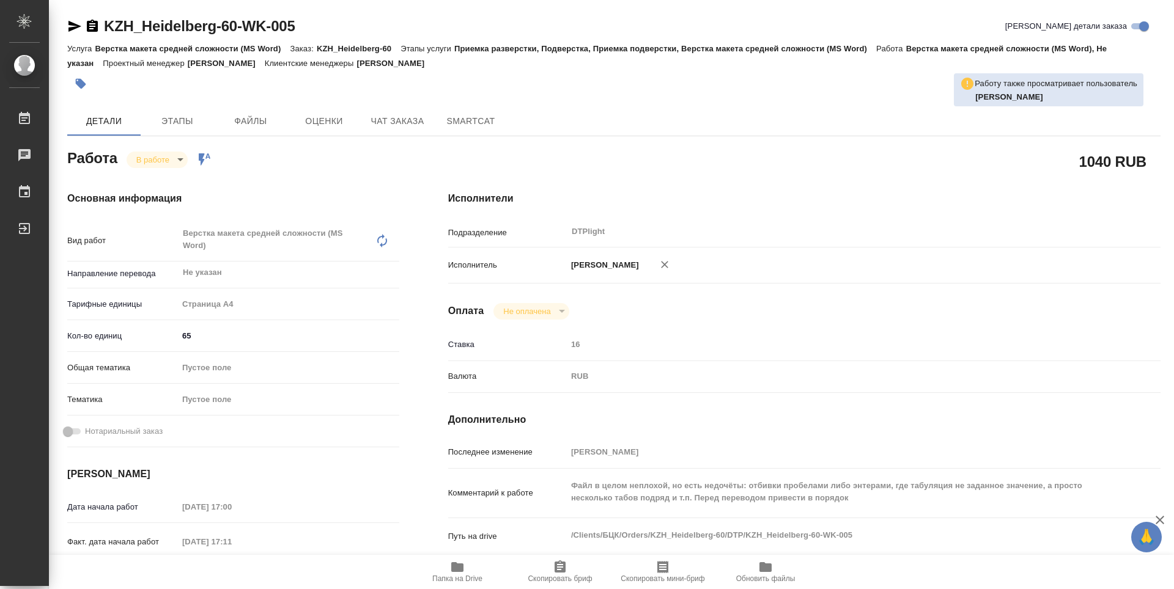
type textarea "x"
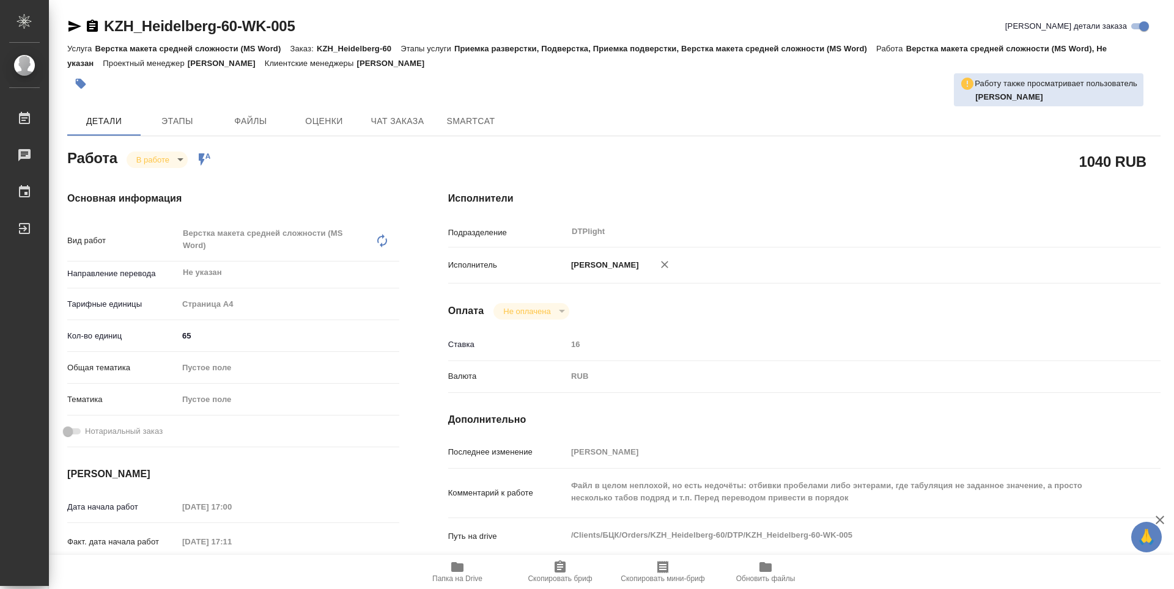
type textarea "x"
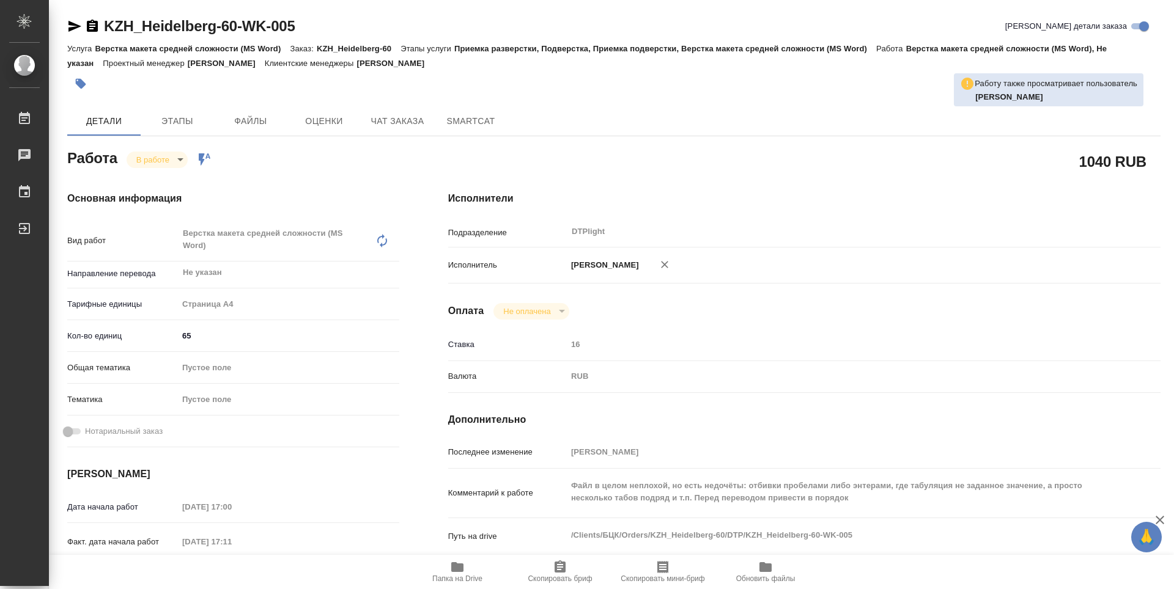
type textarea "x"
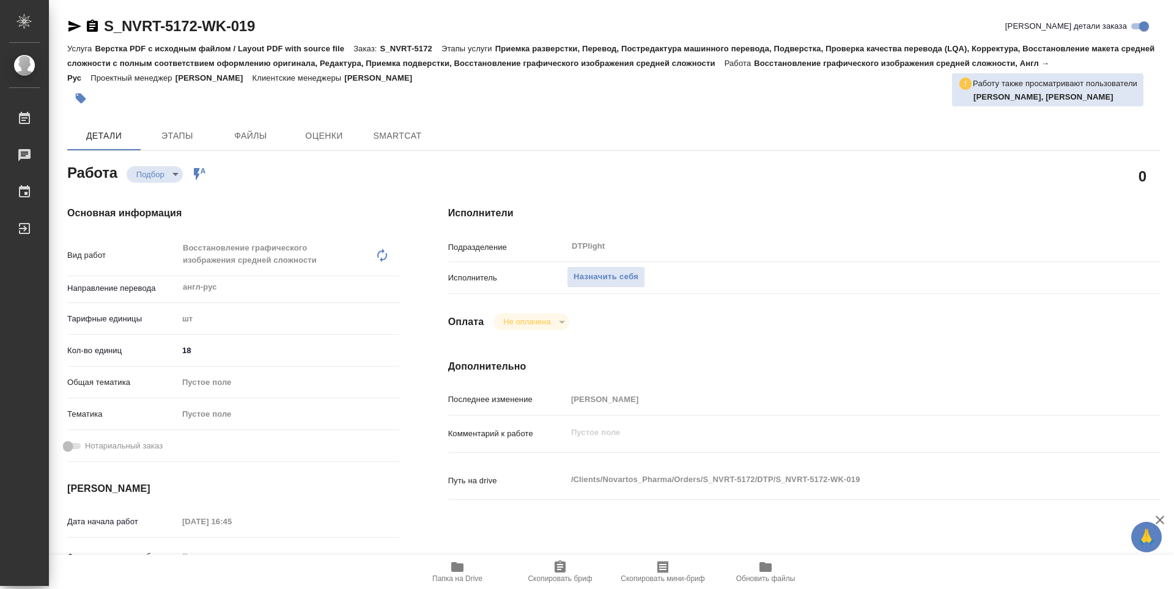
type textarea "x"
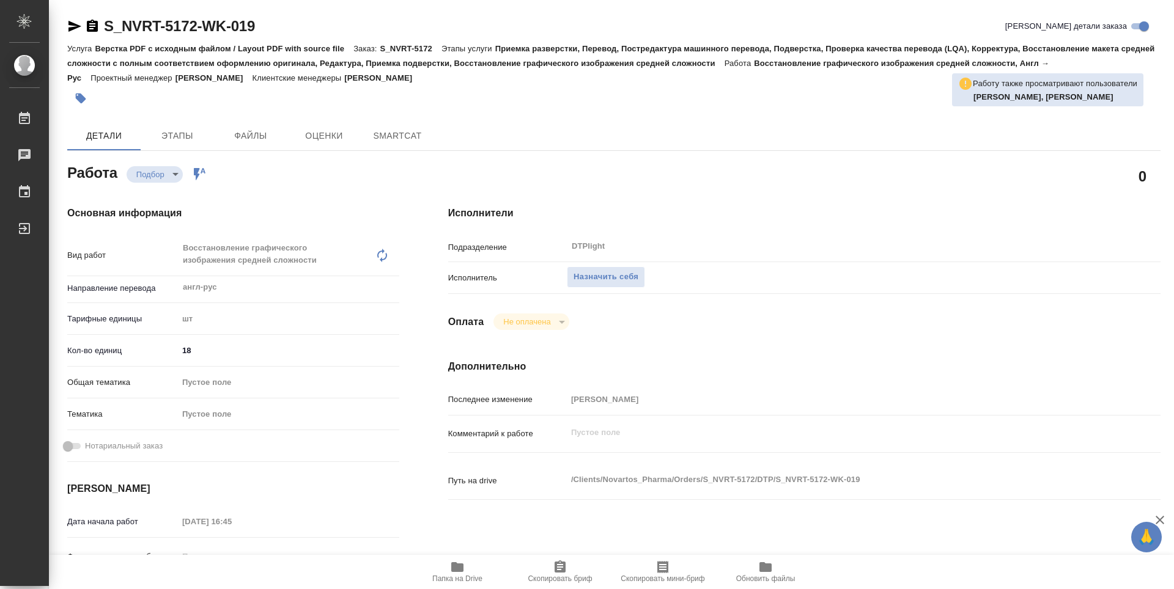
type textarea "x"
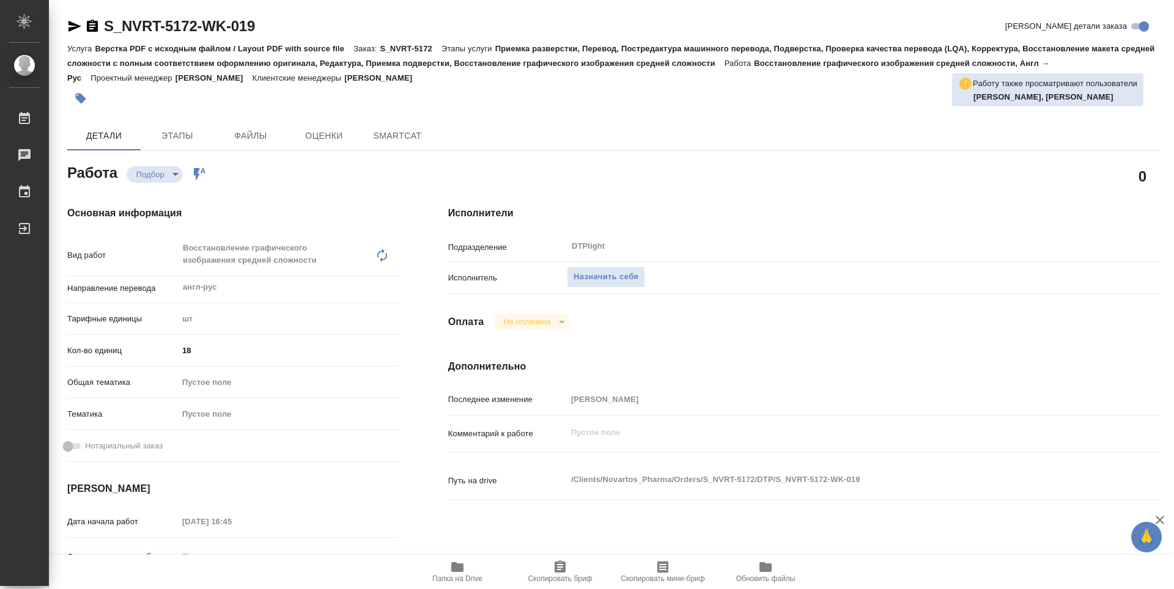
type textarea "x"
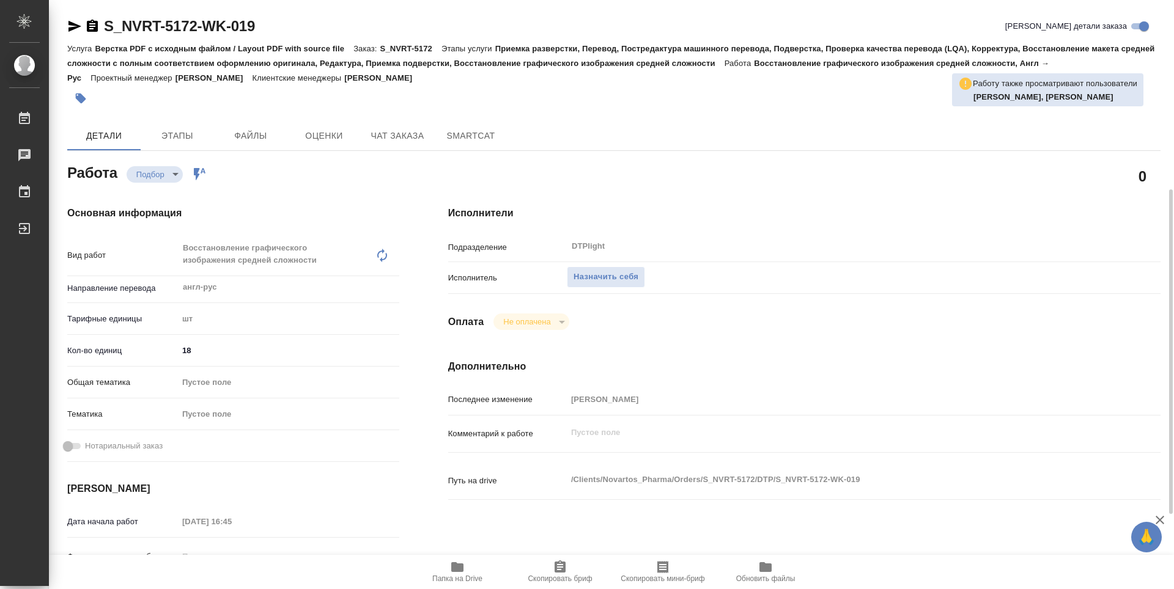
scroll to position [183, 0]
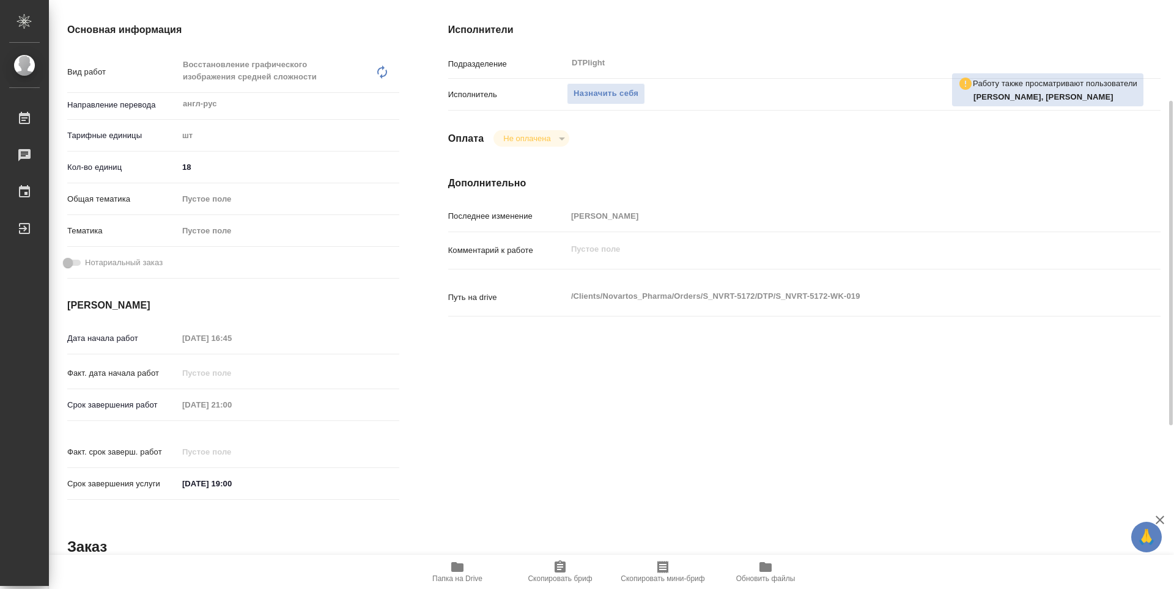
type textarea "x"
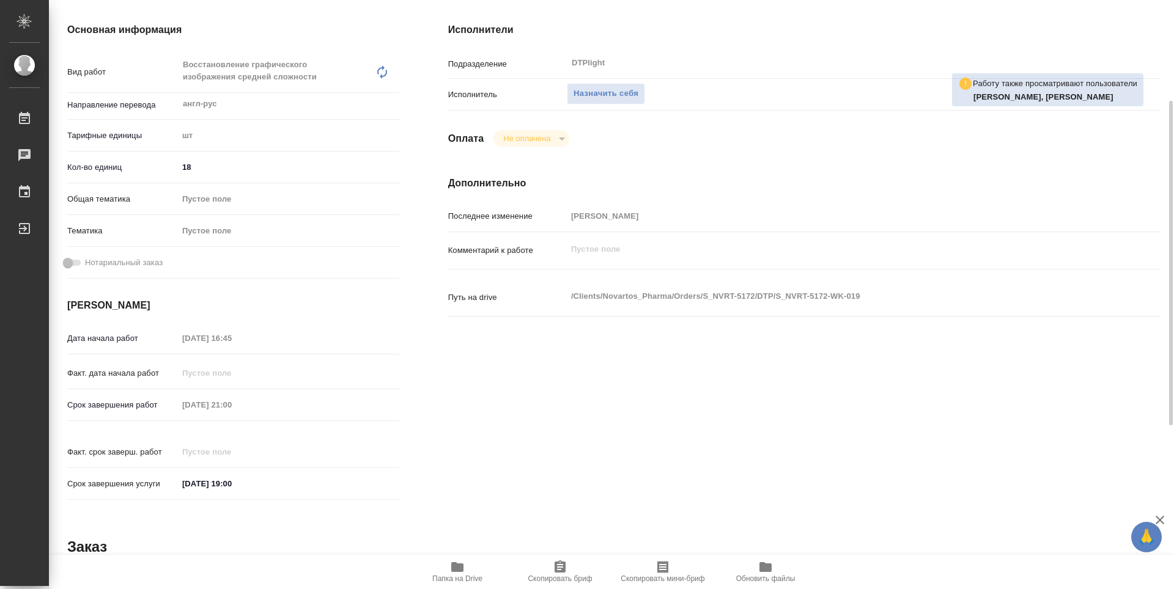
scroll to position [0, 0]
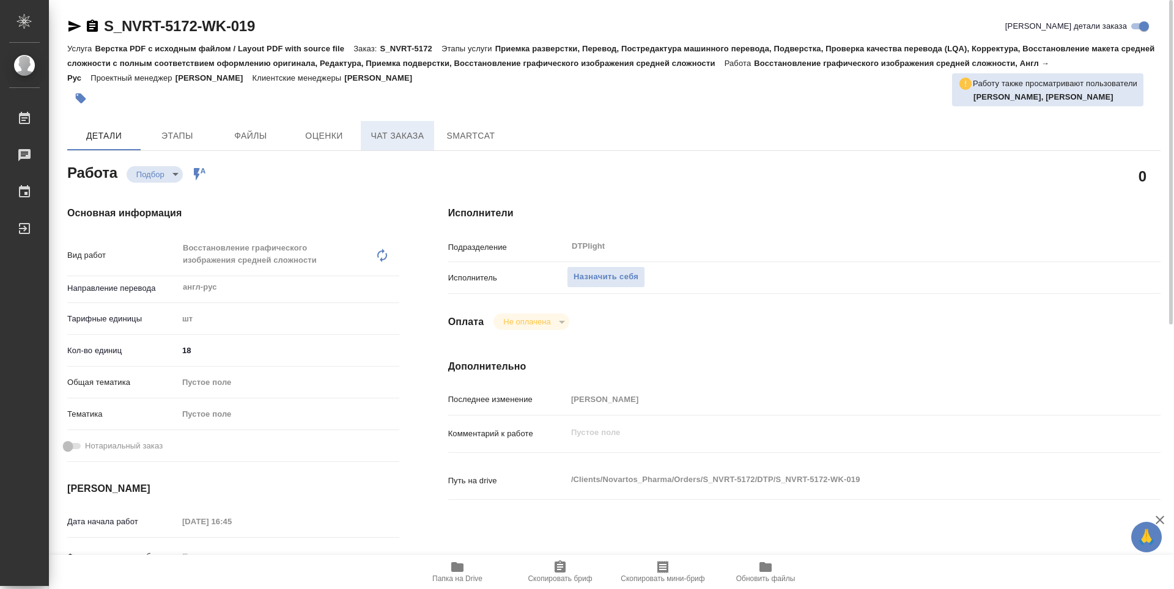
click at [407, 139] on span "Чат заказа" at bounding box center [397, 135] width 59 height 15
type textarea "x"
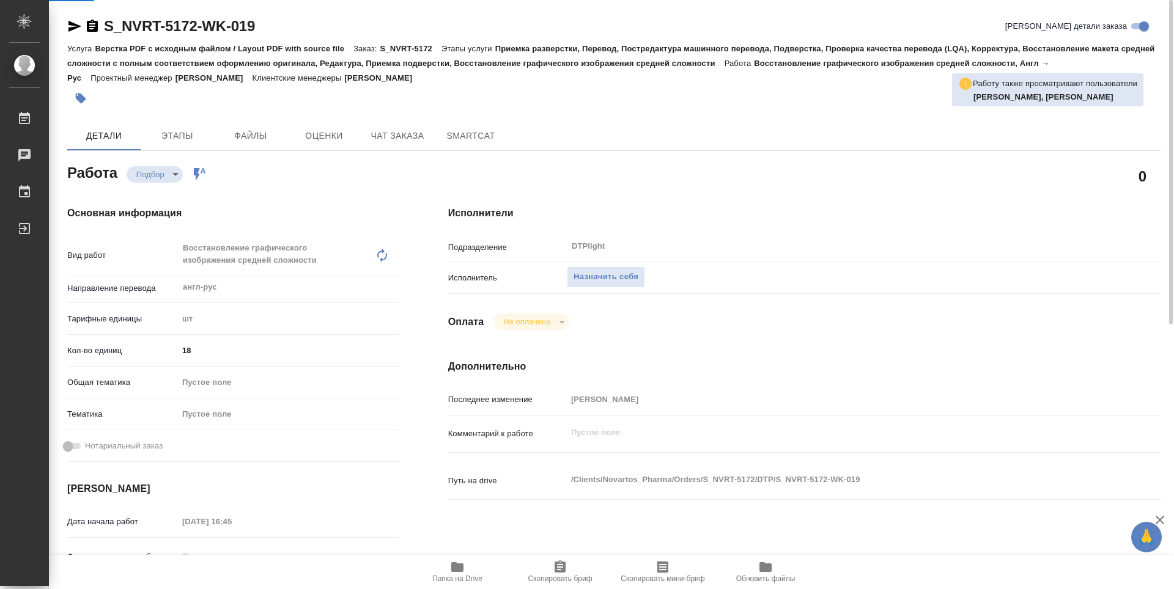
type textarea "x"
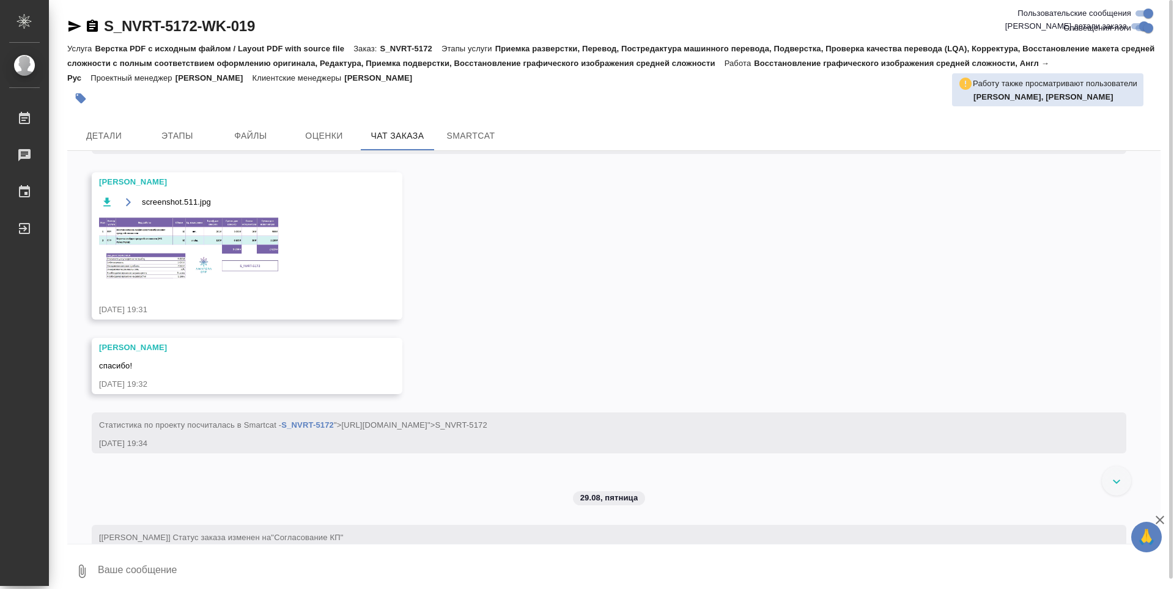
scroll to position [821, 0]
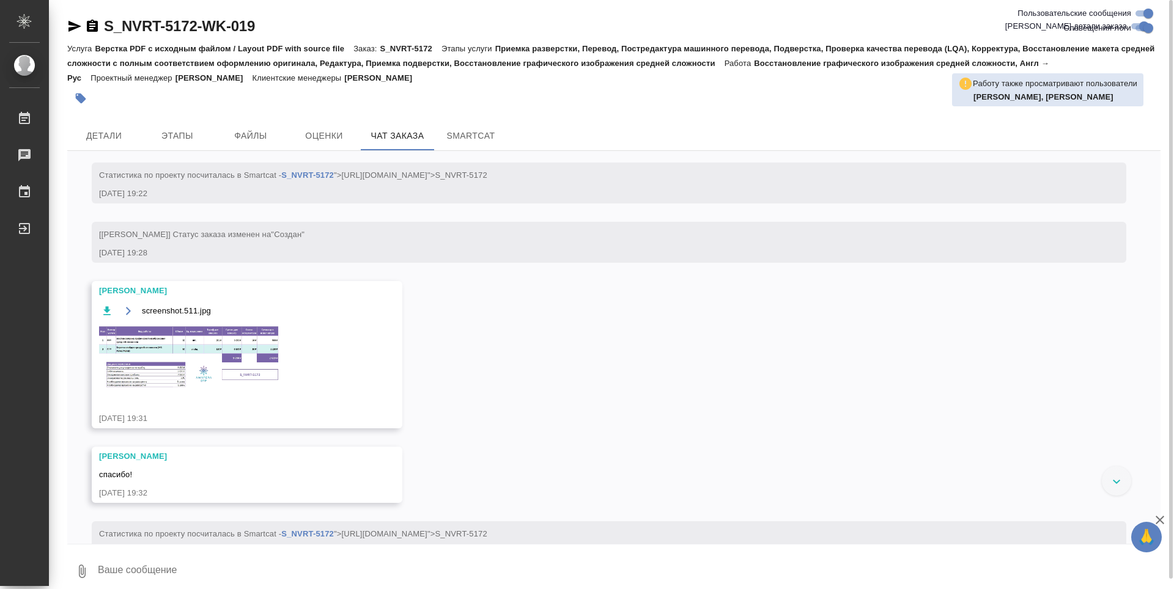
click at [221, 359] on img at bounding box center [190, 358] width 183 height 67
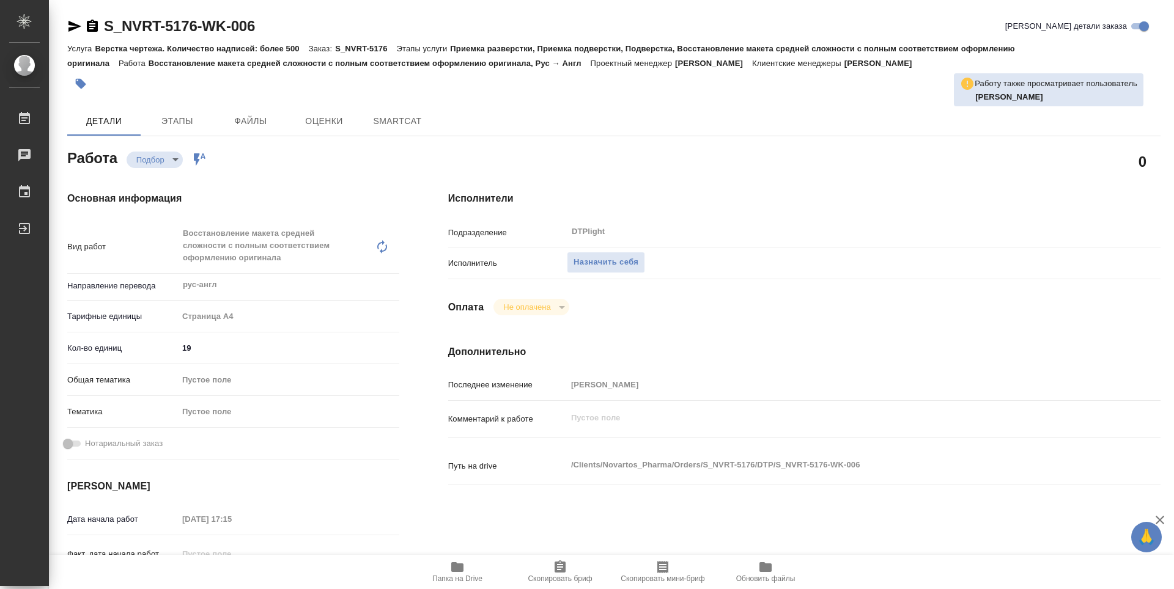
type textarea "x"
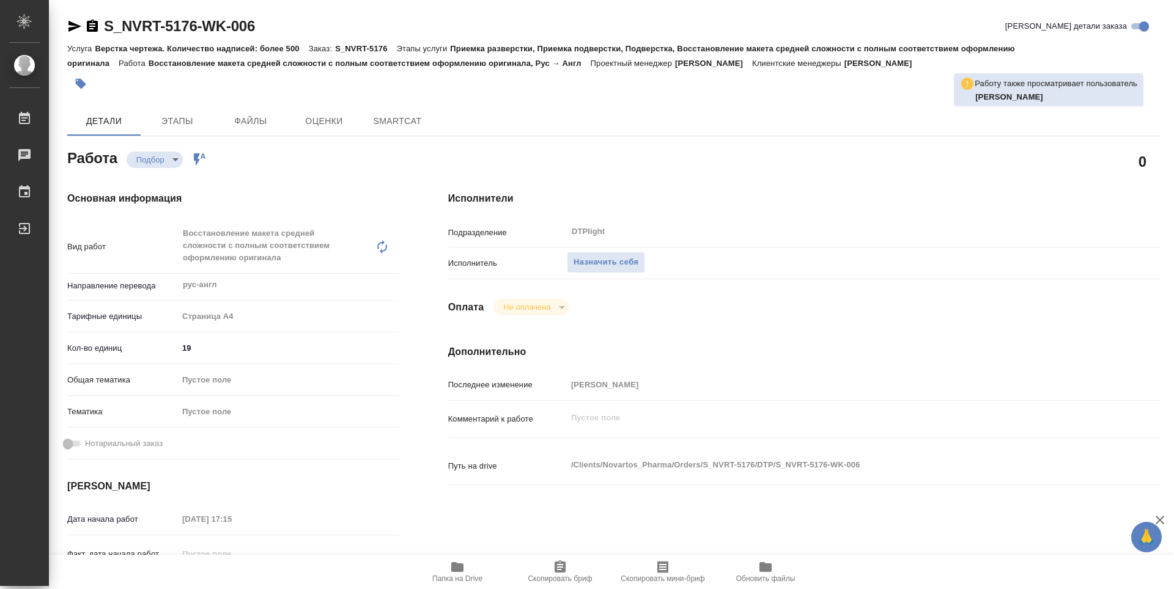
type textarea "x"
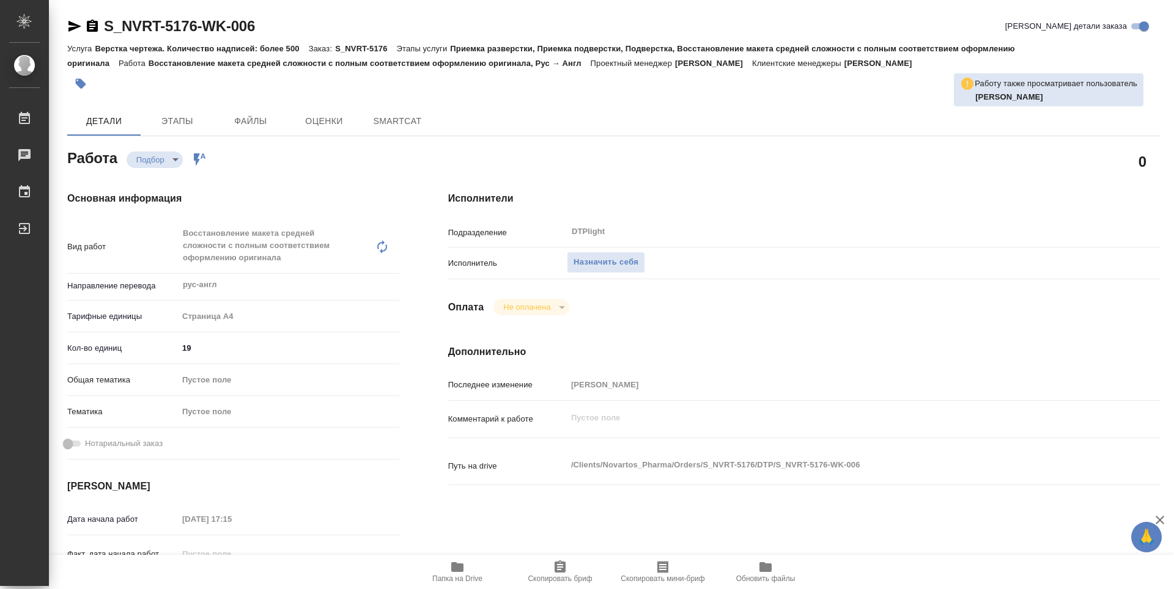
scroll to position [122, 0]
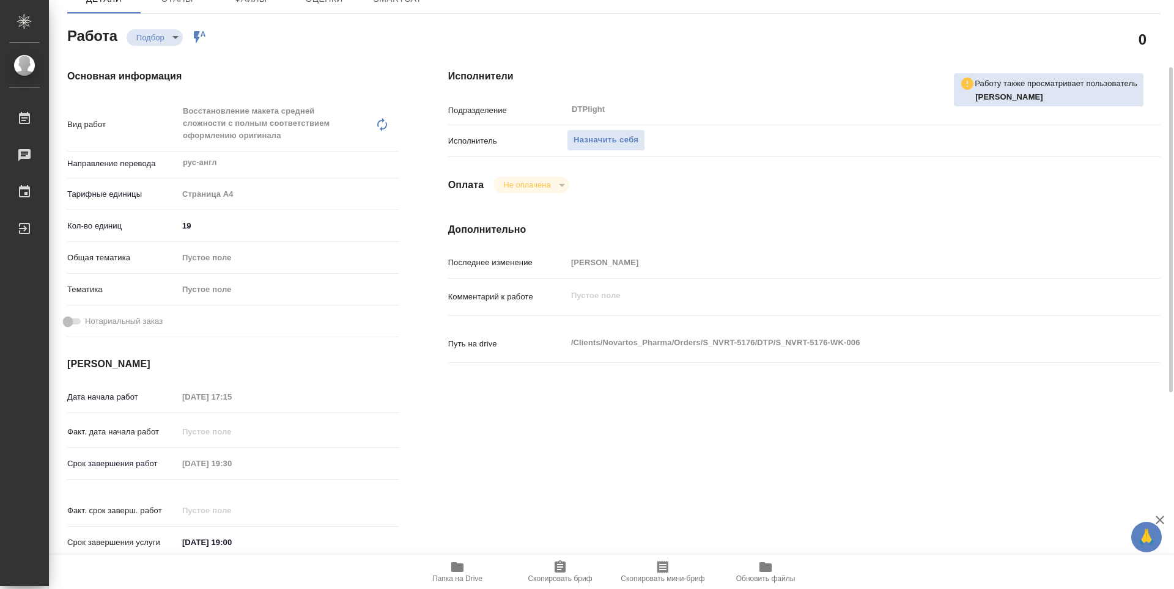
type textarea "x"
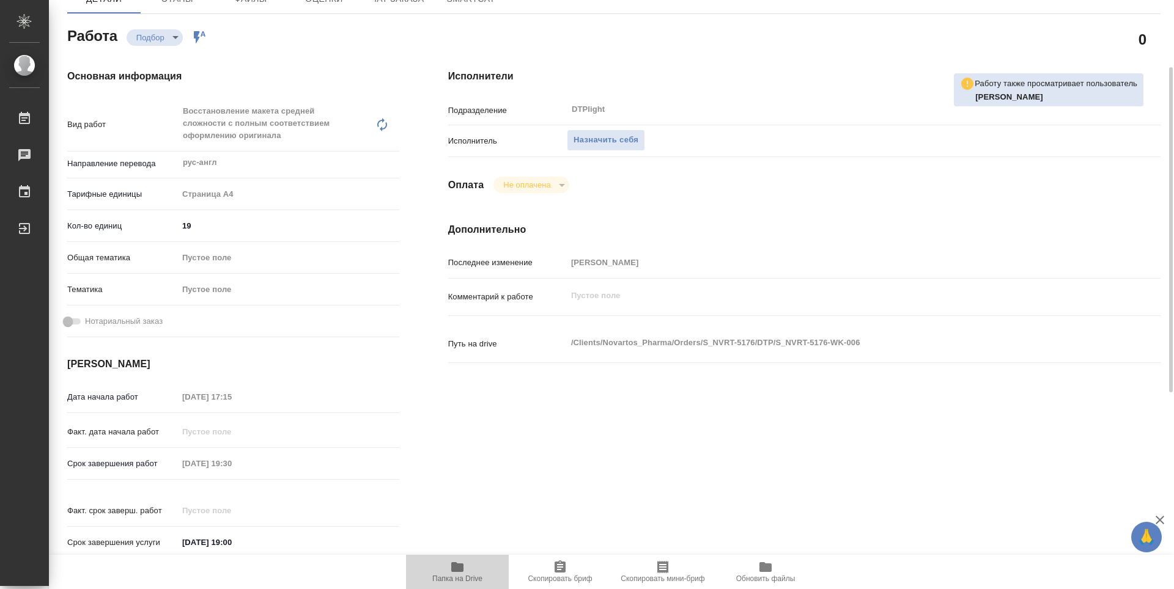
click at [457, 575] on span "Папка на Drive" at bounding box center [457, 579] width 50 height 9
type textarea "x"
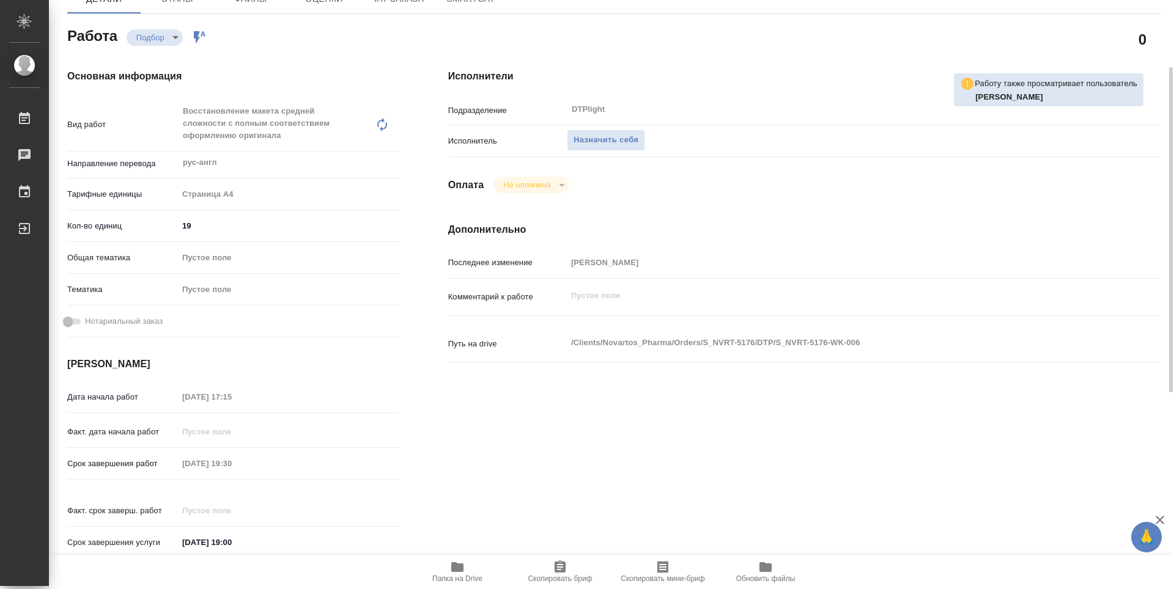
type textarea "x"
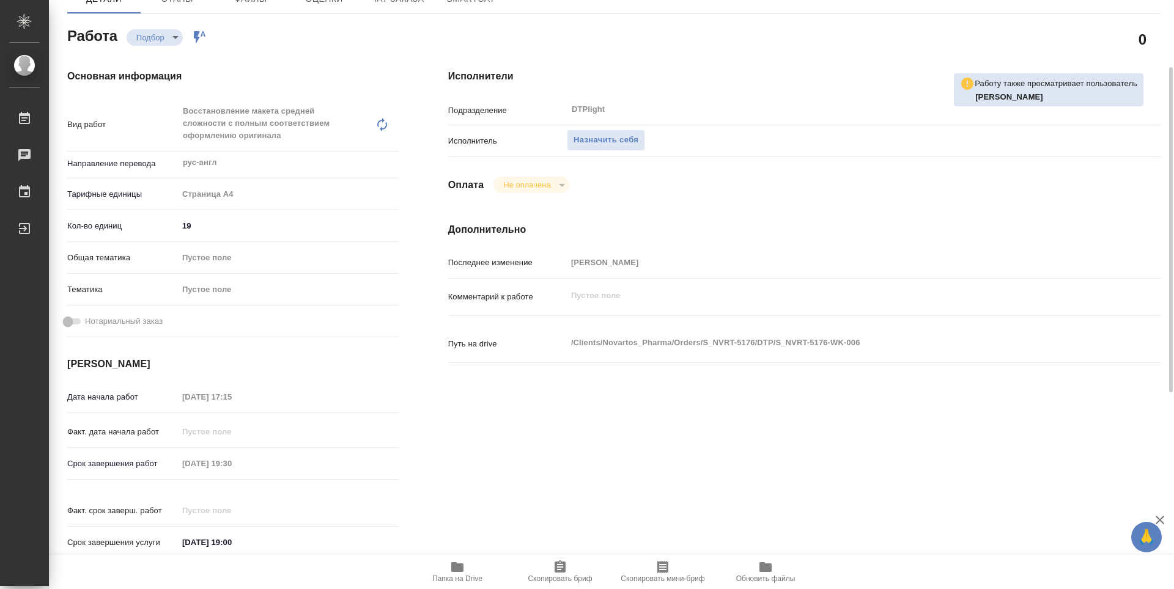
type textarea "x"
click at [628, 144] on span "Назначить себя" at bounding box center [606, 140] width 65 height 14
type textarea "x"
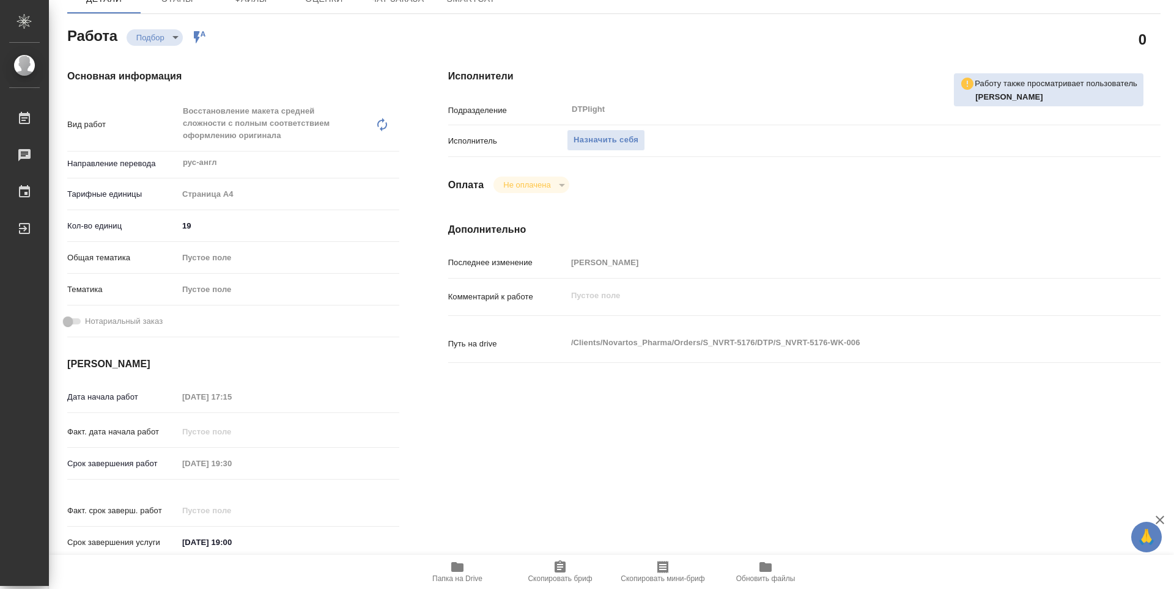
type textarea "x"
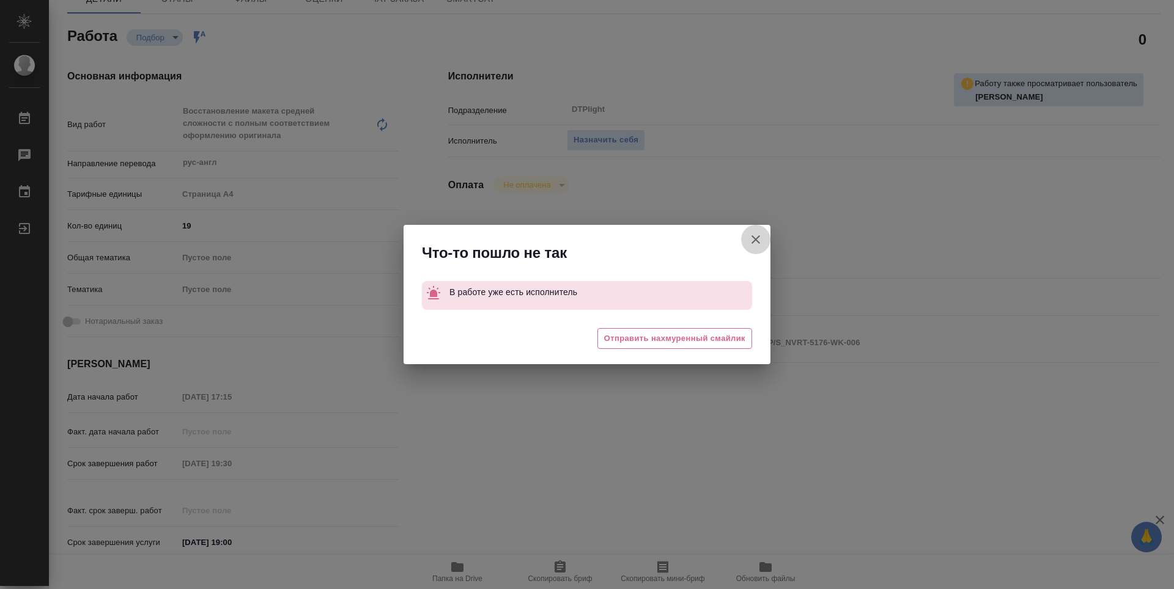
click at [757, 236] on icon "button" at bounding box center [755, 239] width 15 height 15
type textarea "x"
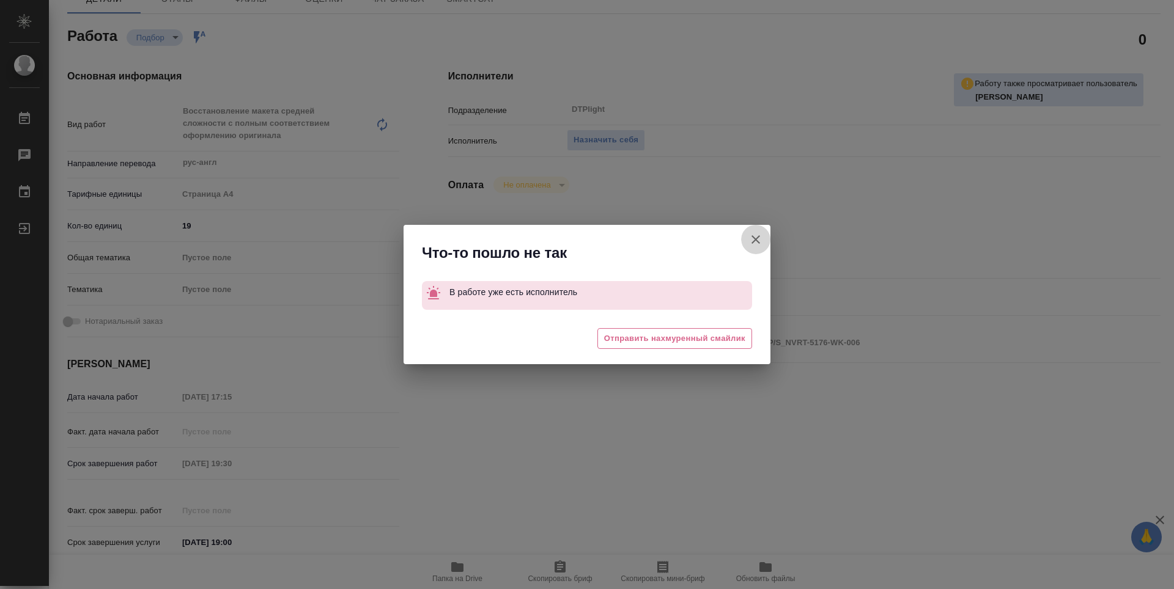
type textarea "x"
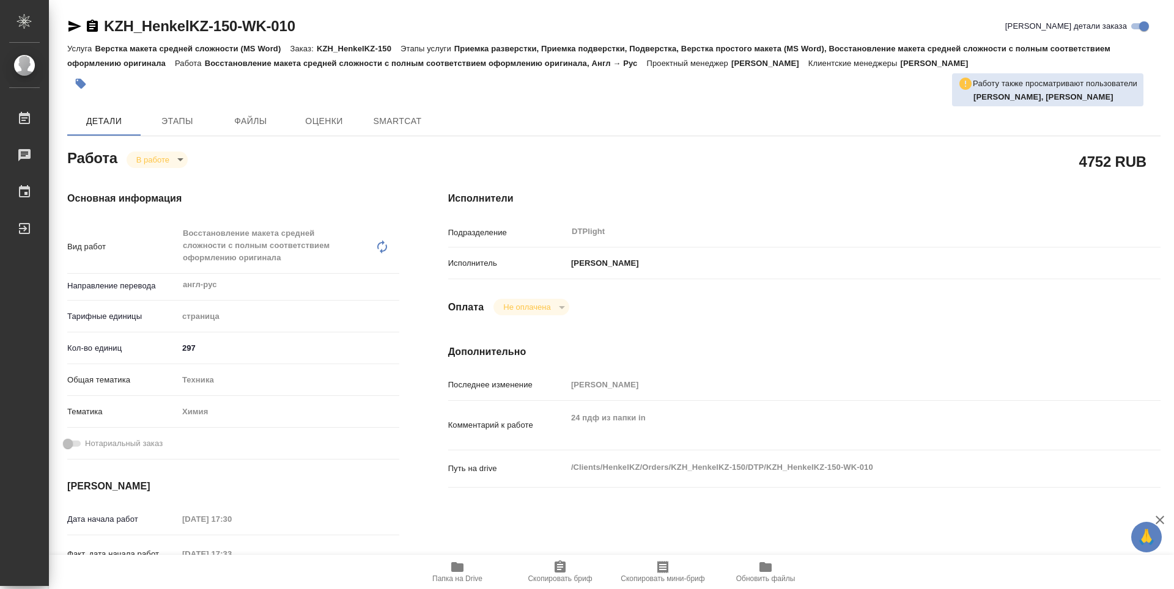
type textarea "x"
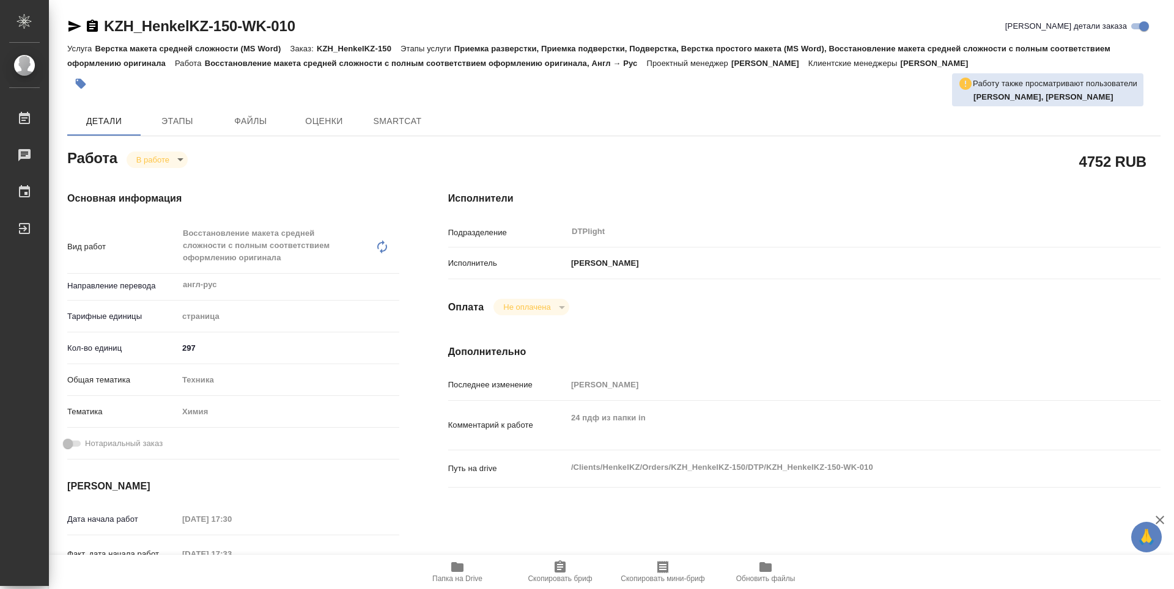
type textarea "x"
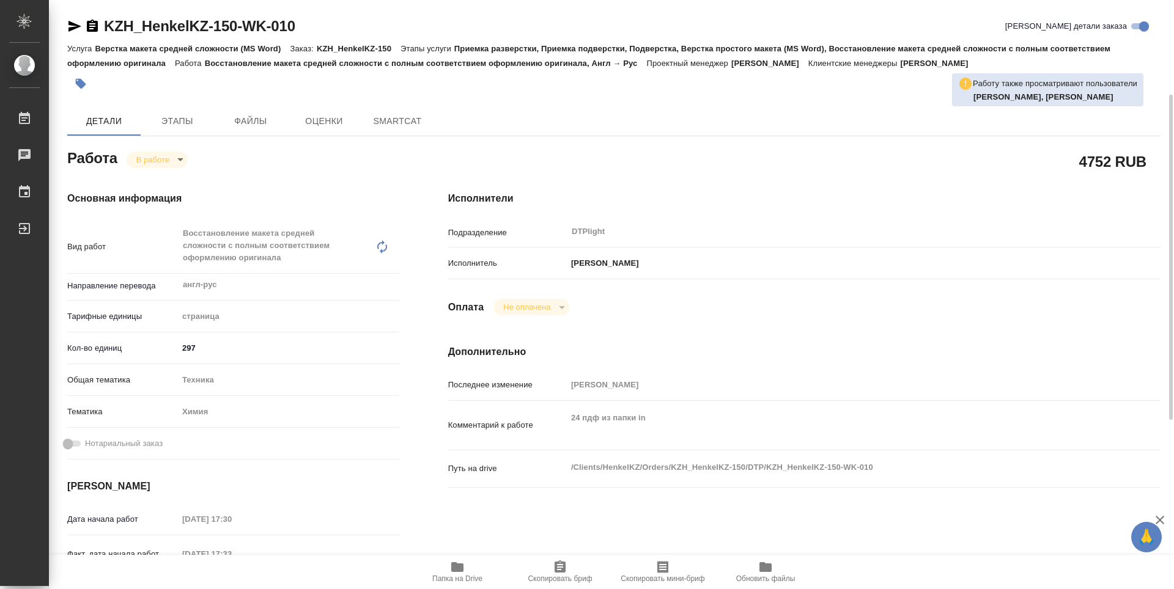
scroll to position [61, 0]
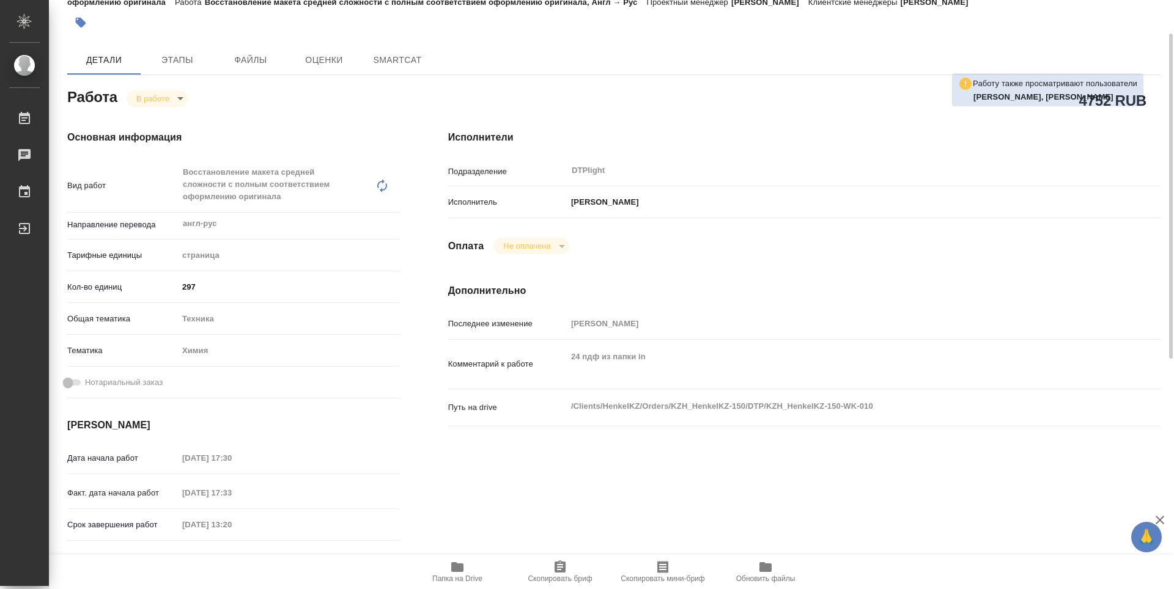
type textarea "x"
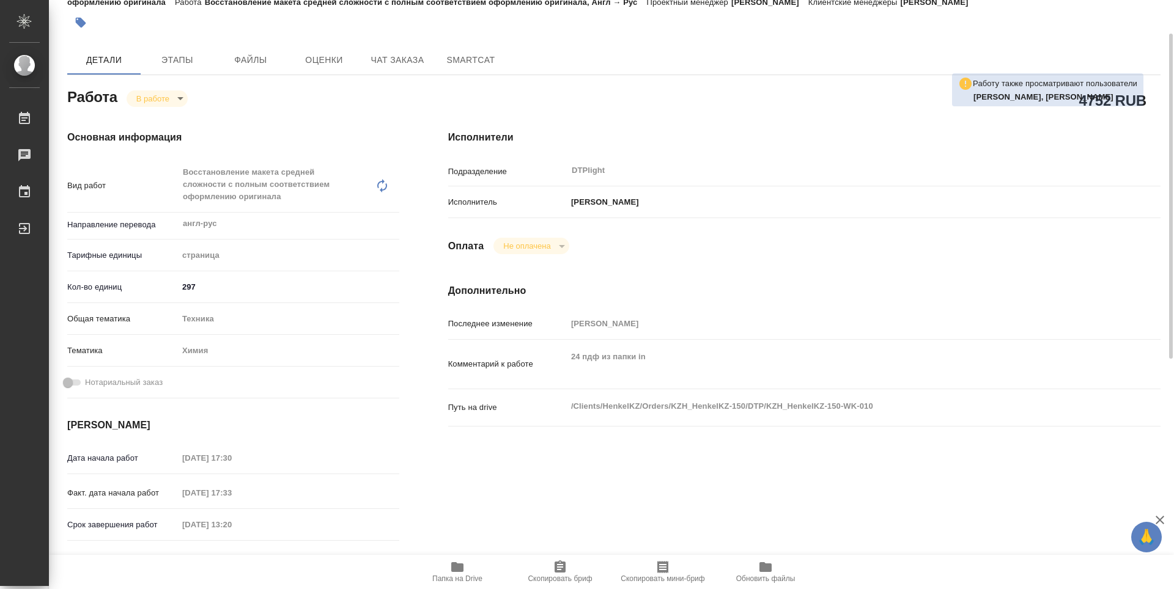
type textarea "x"
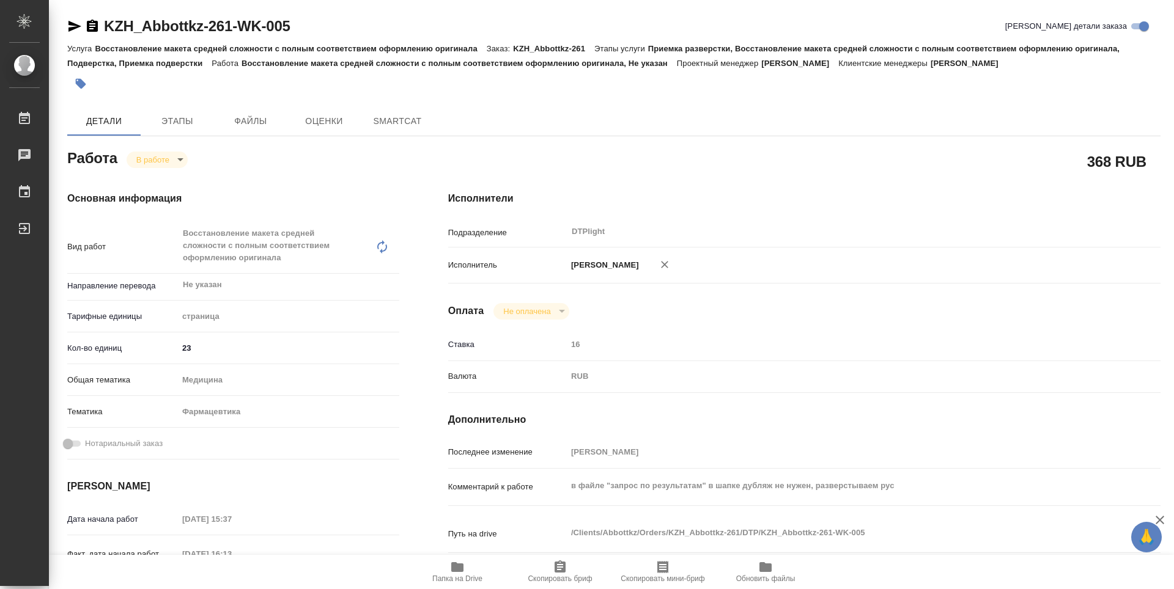
type textarea "x"
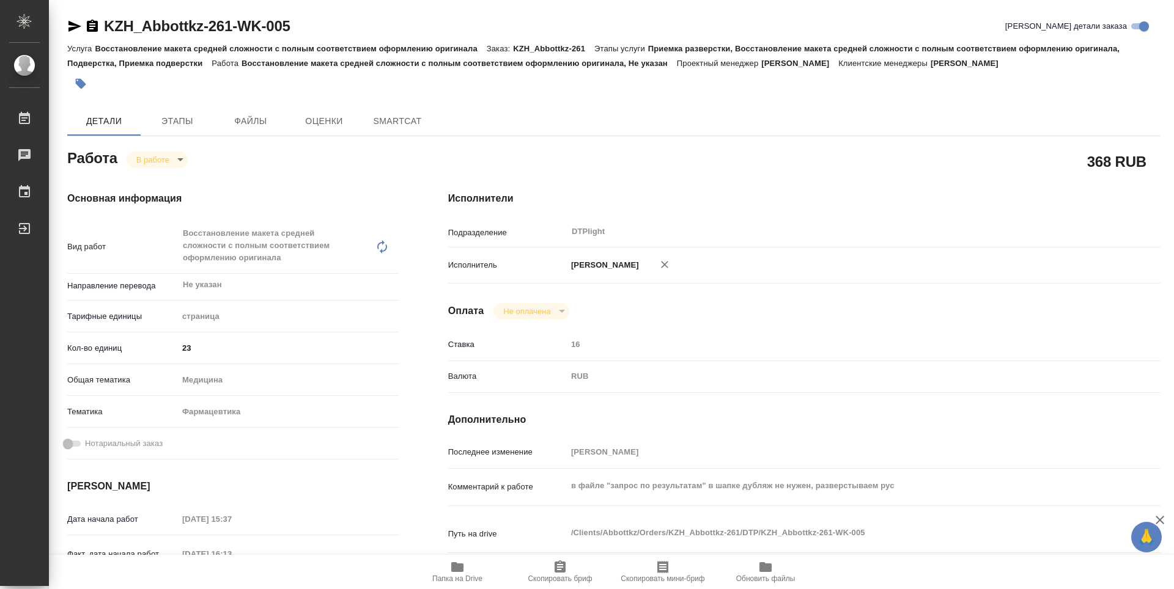
type textarea "x"
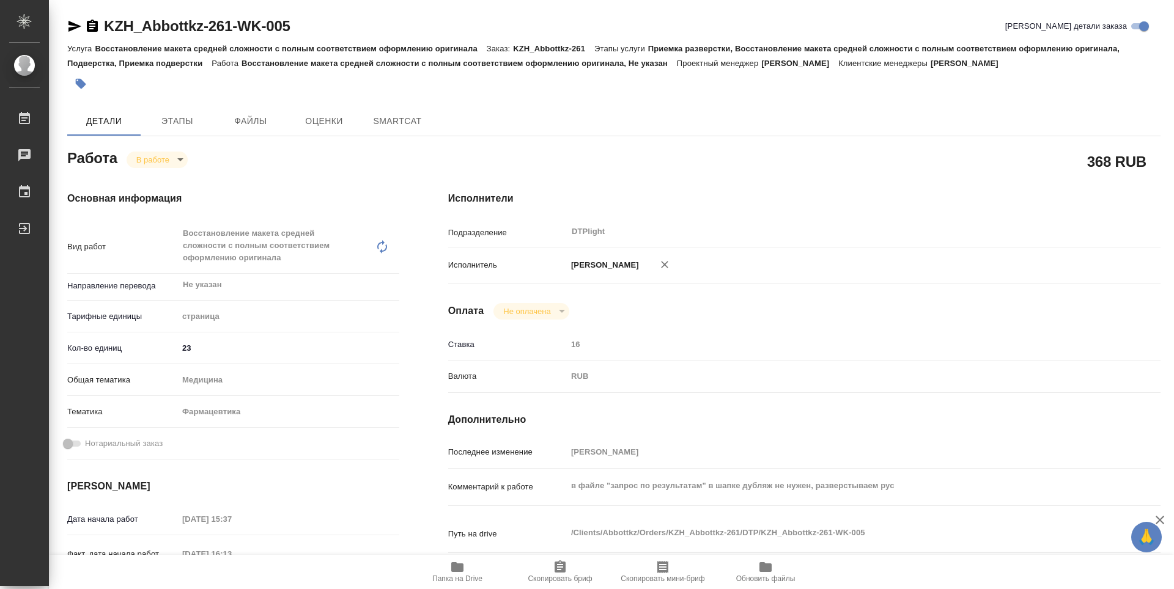
type textarea "x"
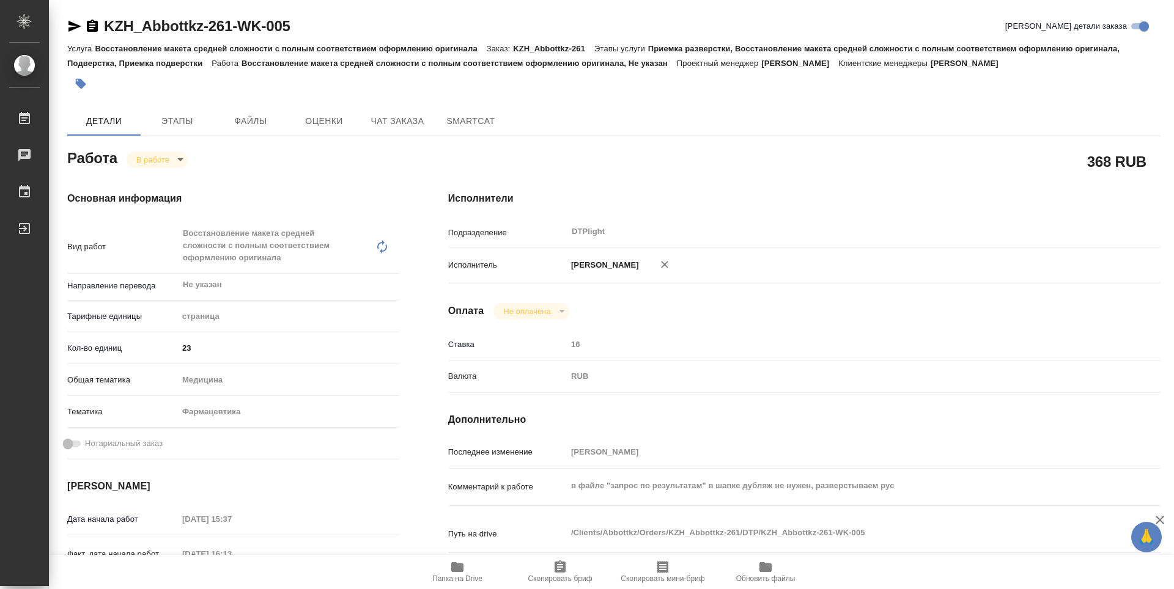
type textarea "x"
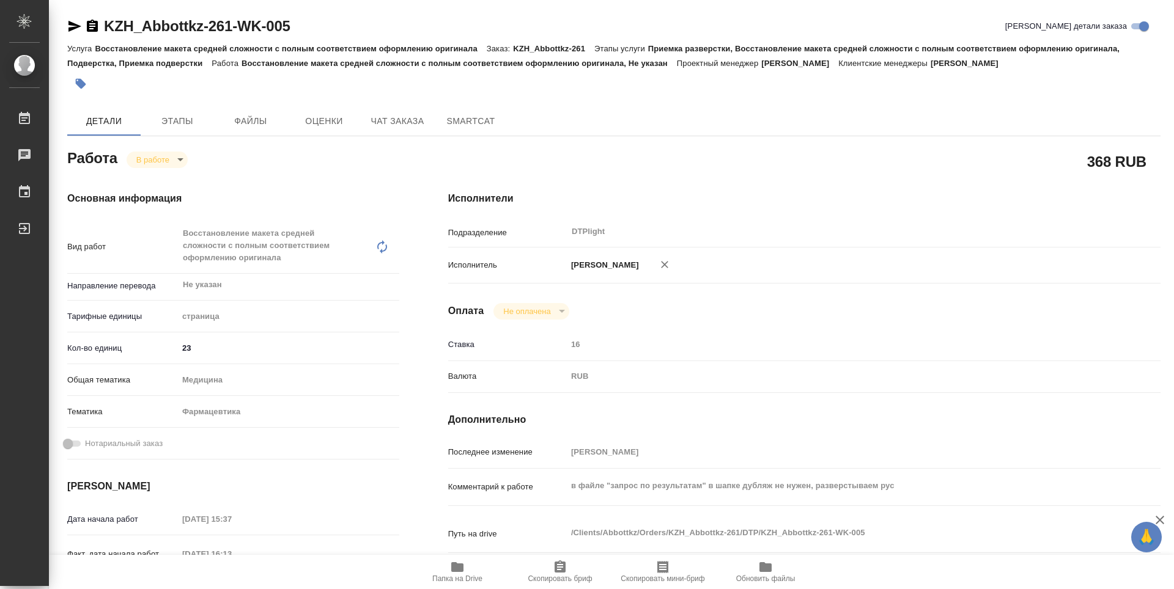
type textarea "x"
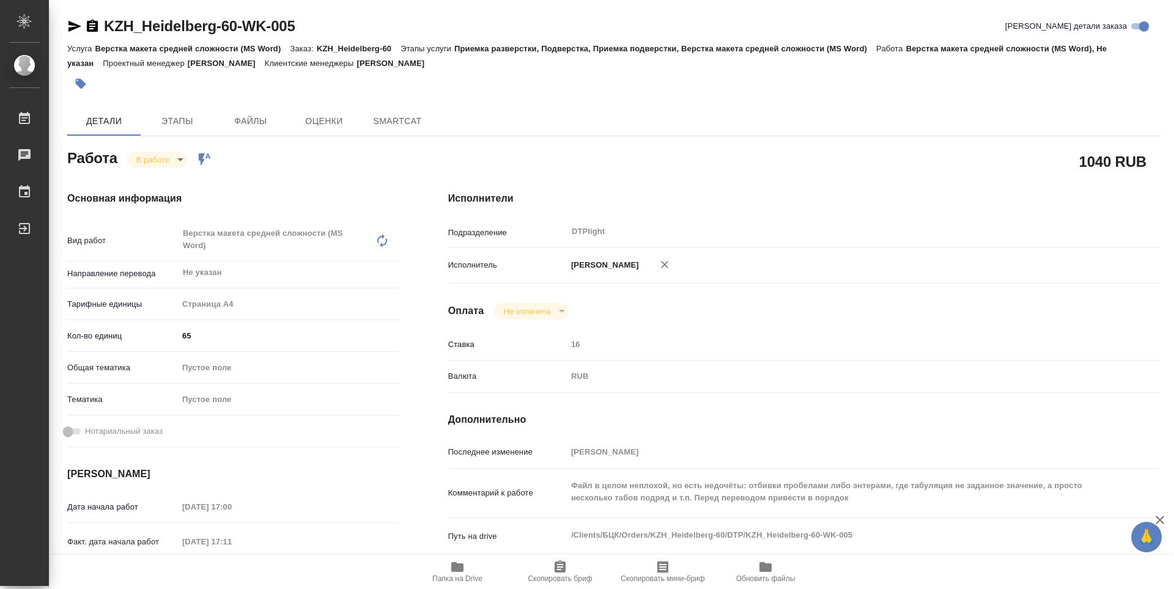
type textarea "x"
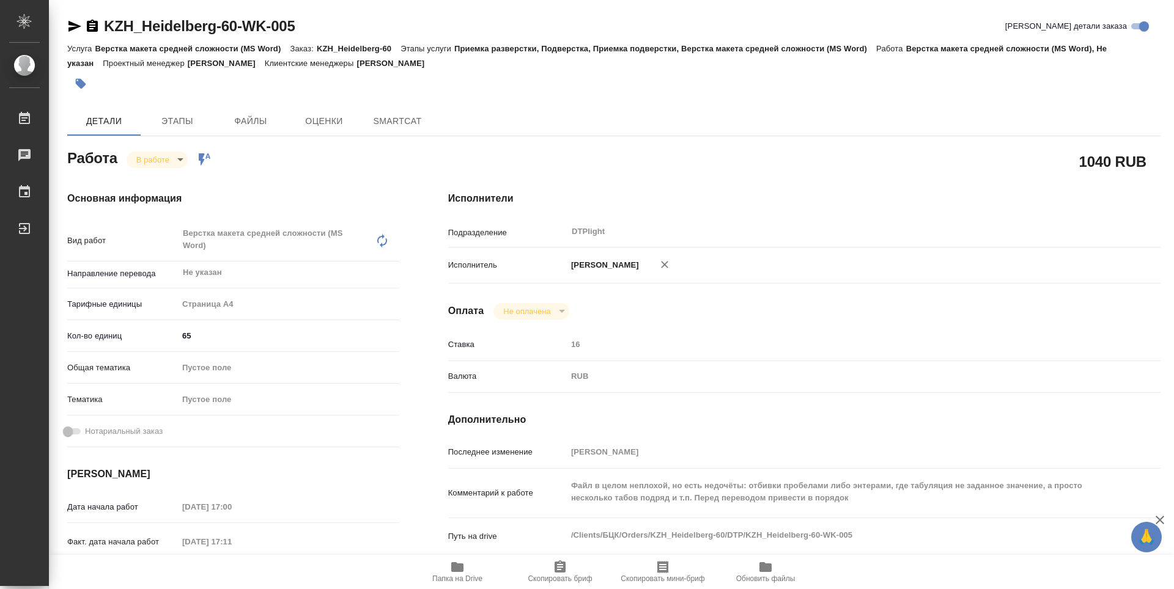
type textarea "x"
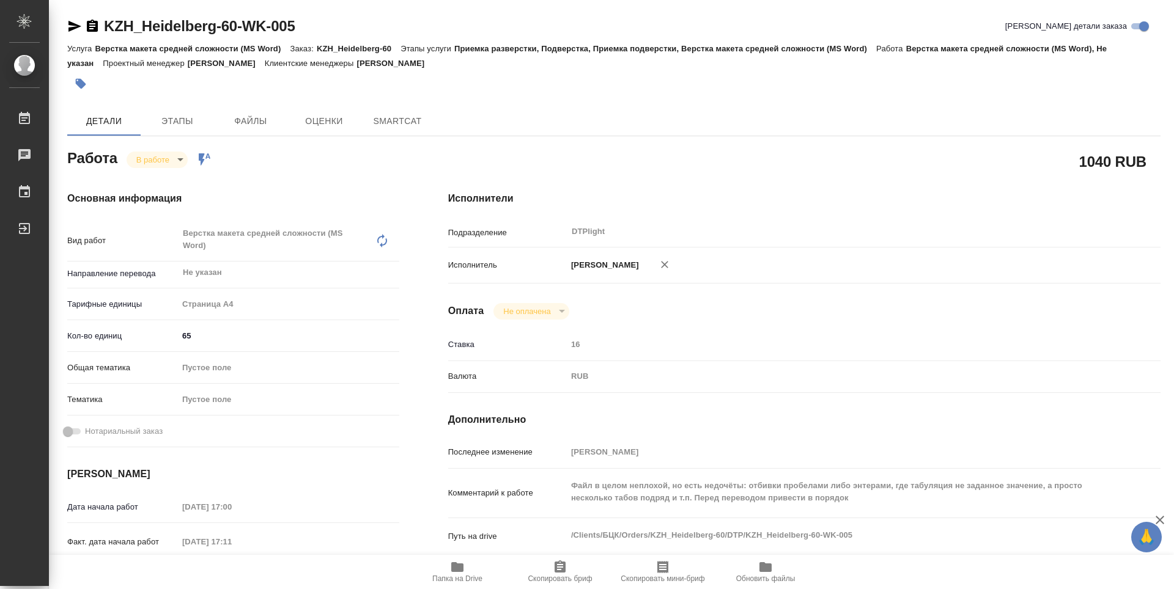
type textarea "x"
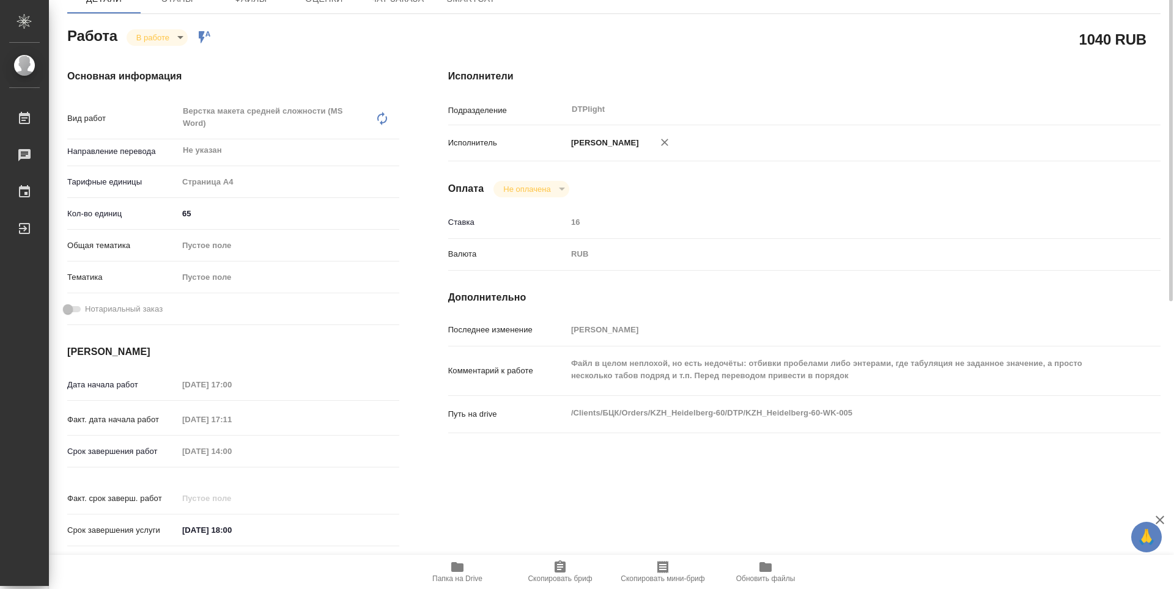
scroll to position [183, 0]
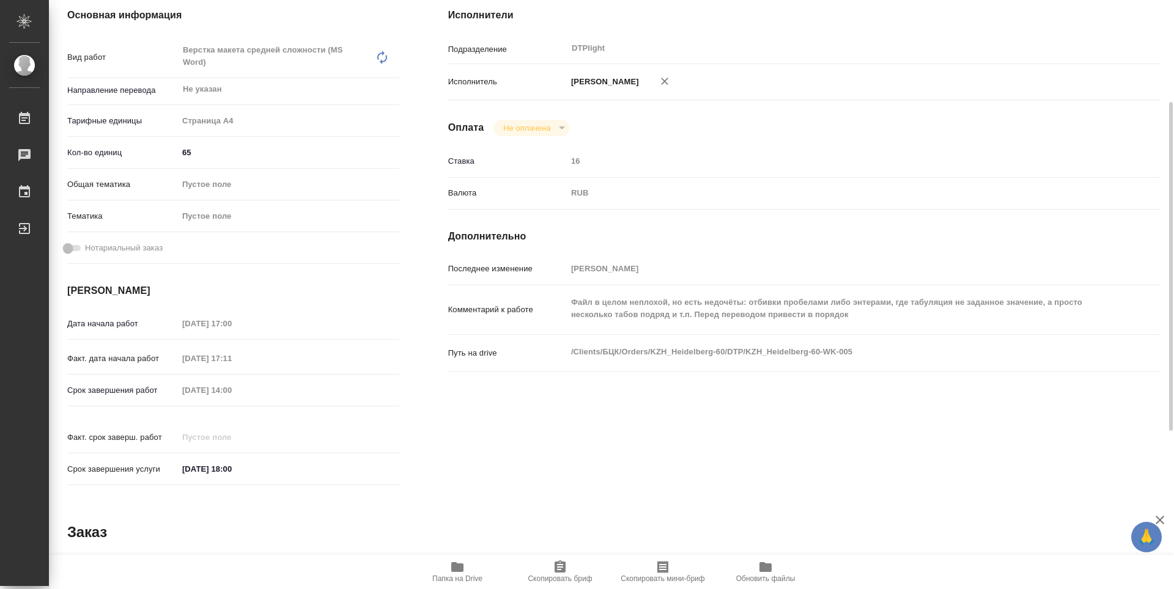
type textarea "x"
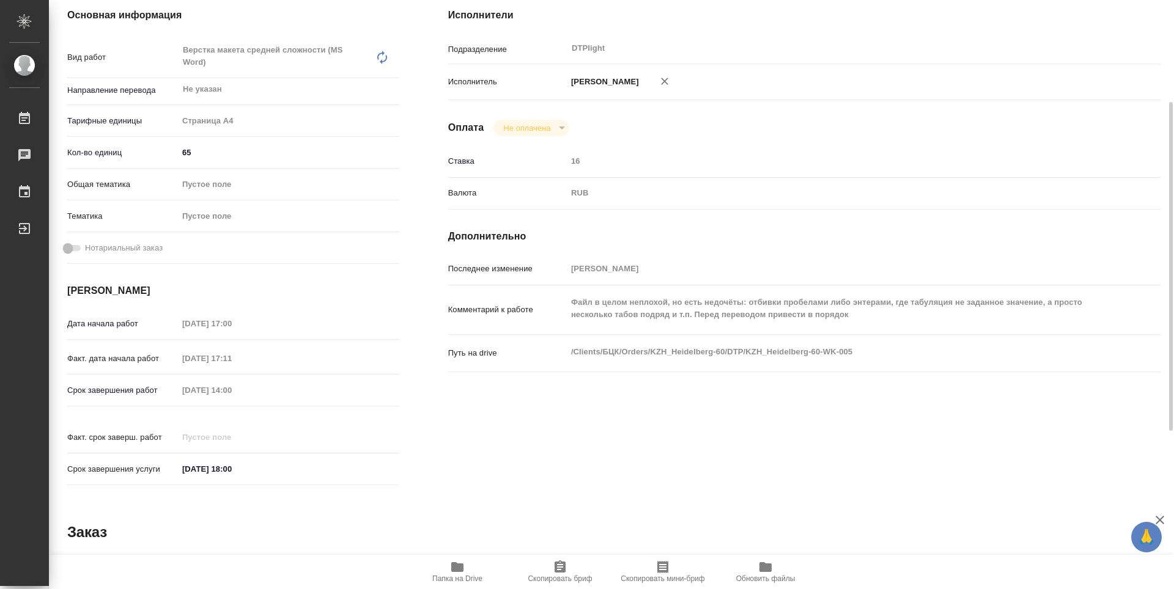
type textarea "x"
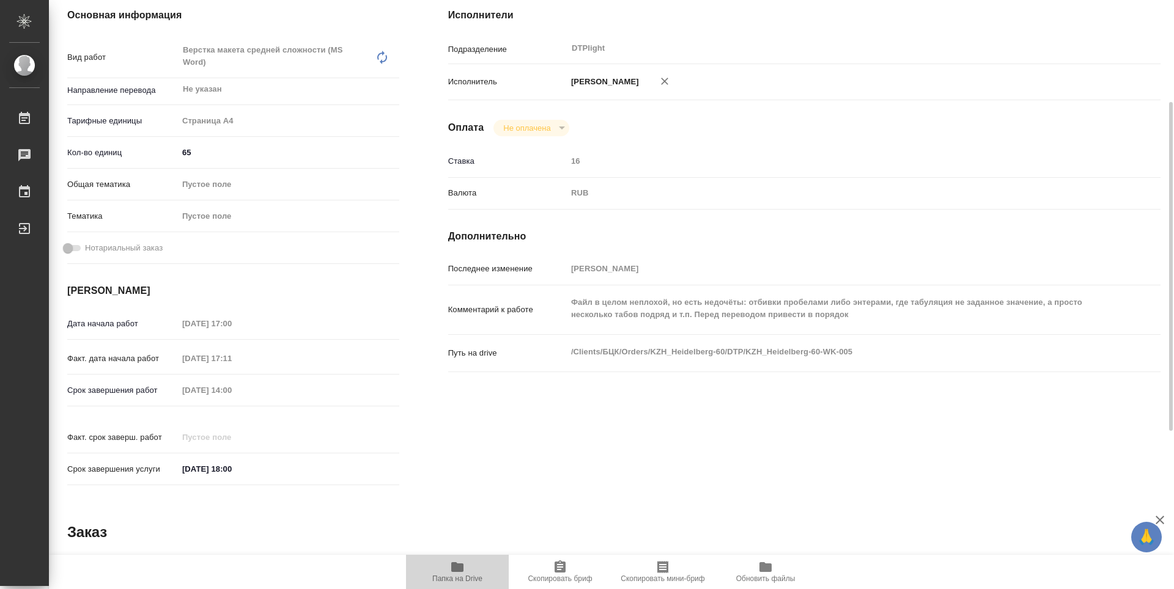
click at [455, 574] on icon "button" at bounding box center [457, 567] width 15 height 15
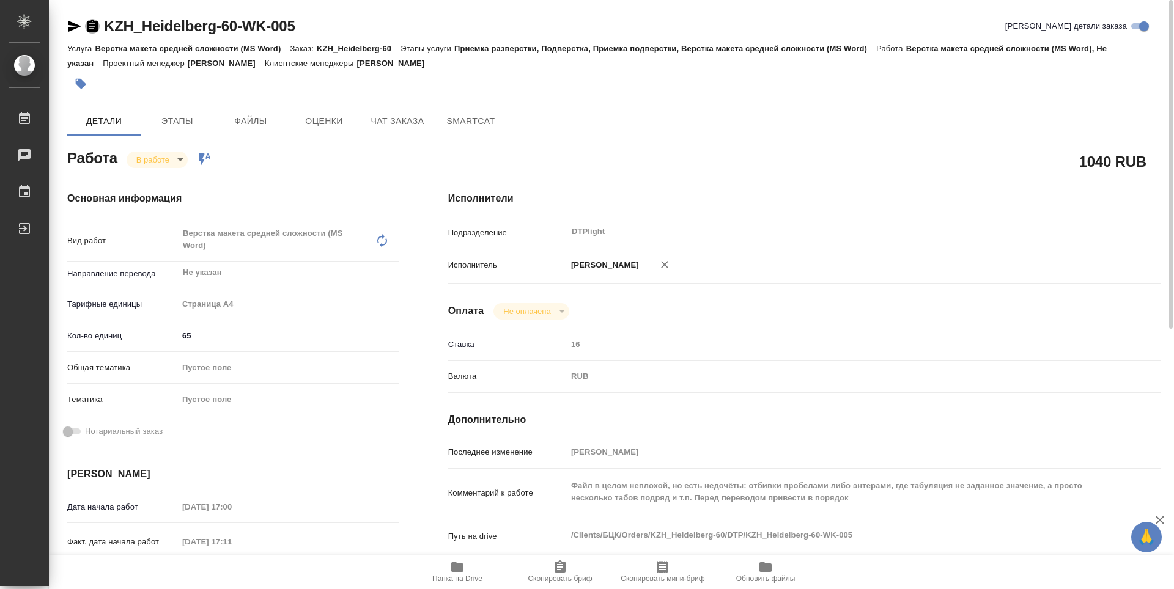
click at [89, 24] on icon "button" at bounding box center [92, 26] width 11 height 12
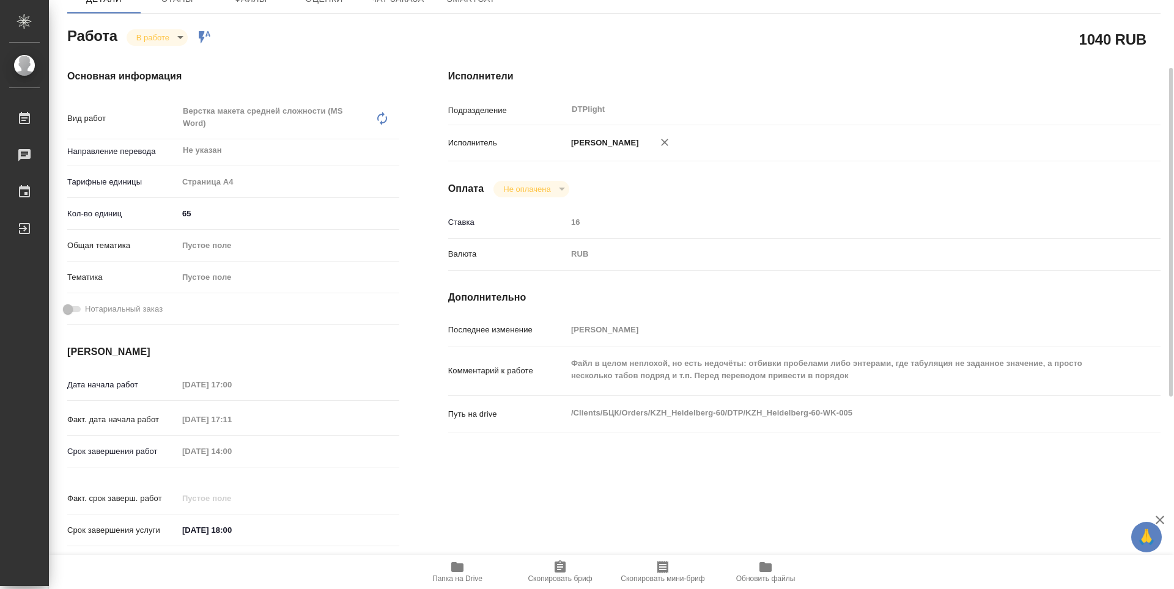
scroll to position [306, 0]
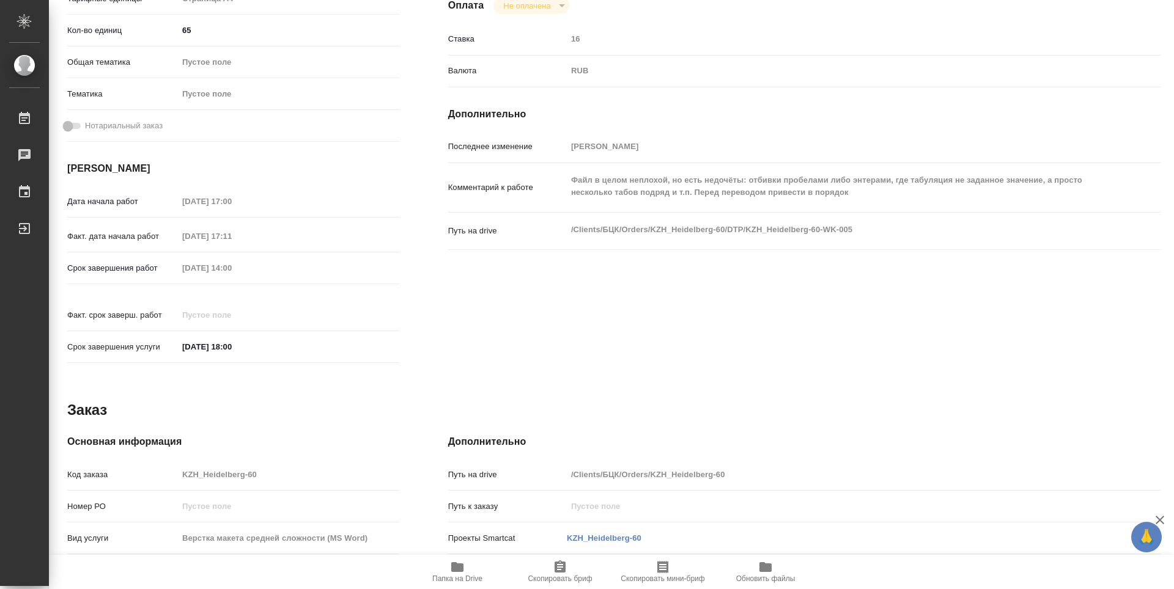
type textarea "x"
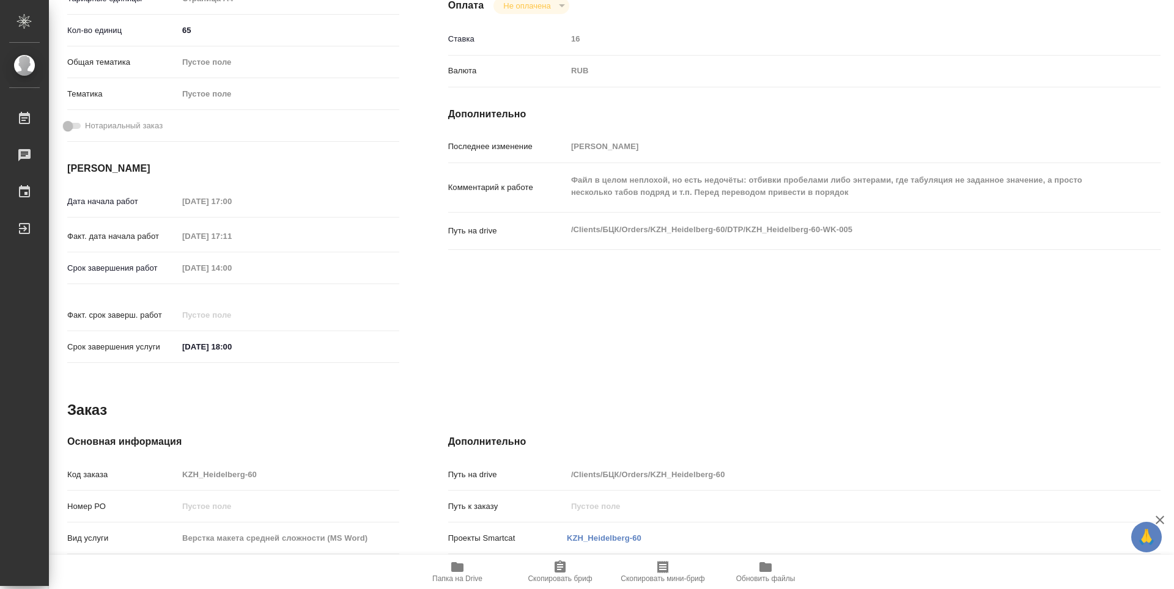
type textarea "x"
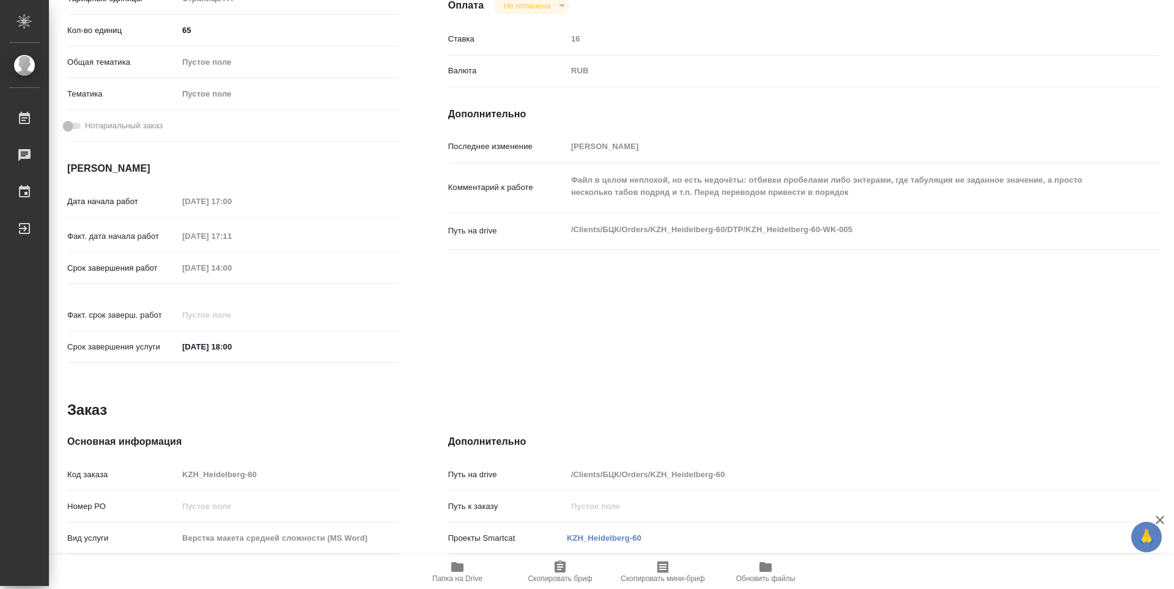
type textarea "x"
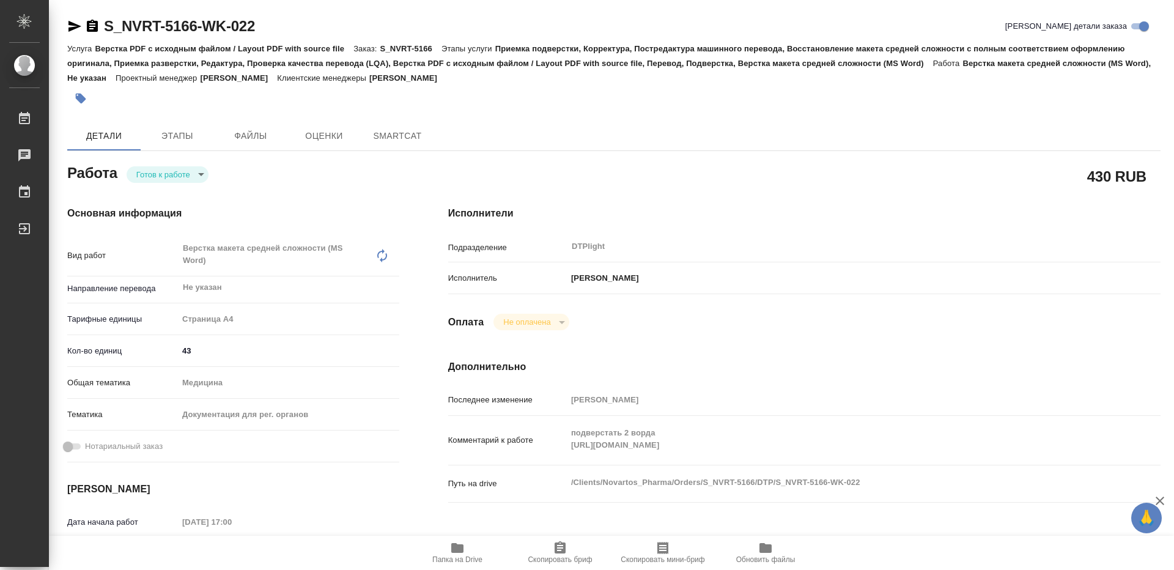
type textarea "x"
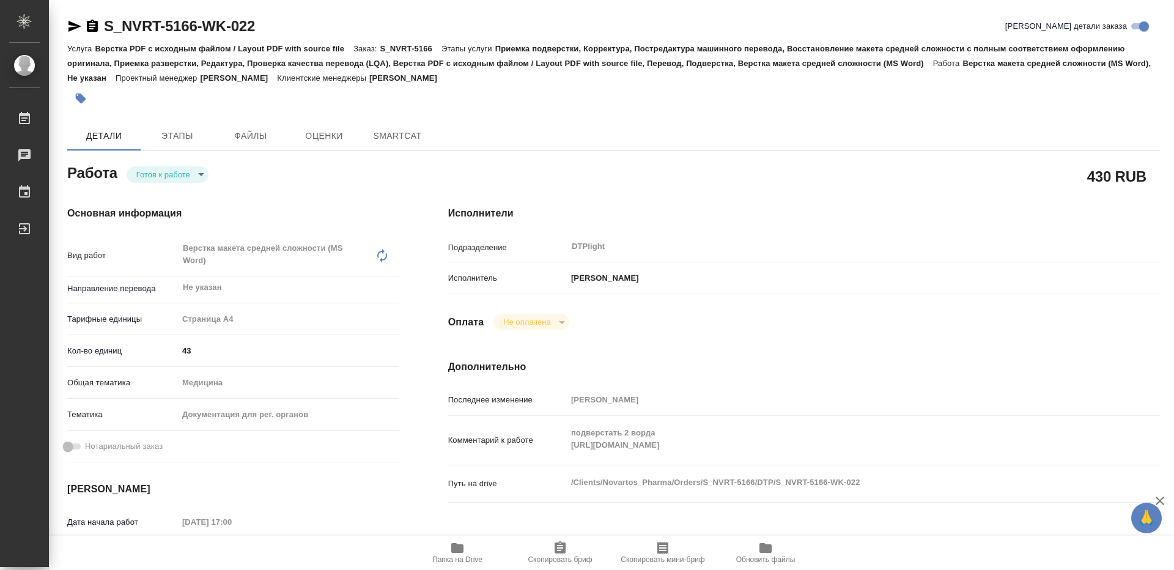
type textarea "x"
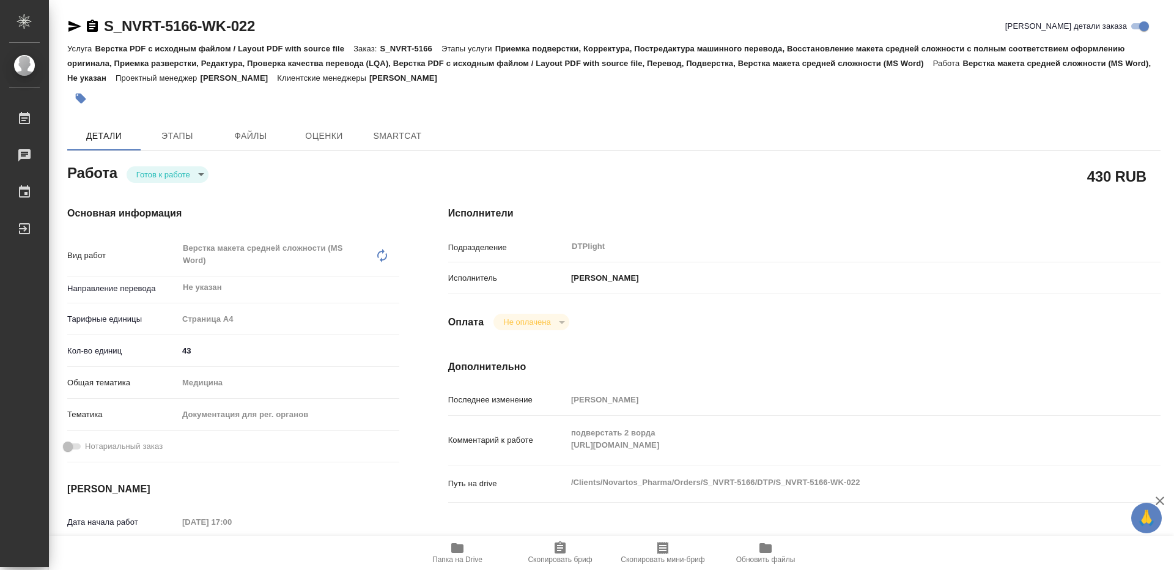
type textarea "x"
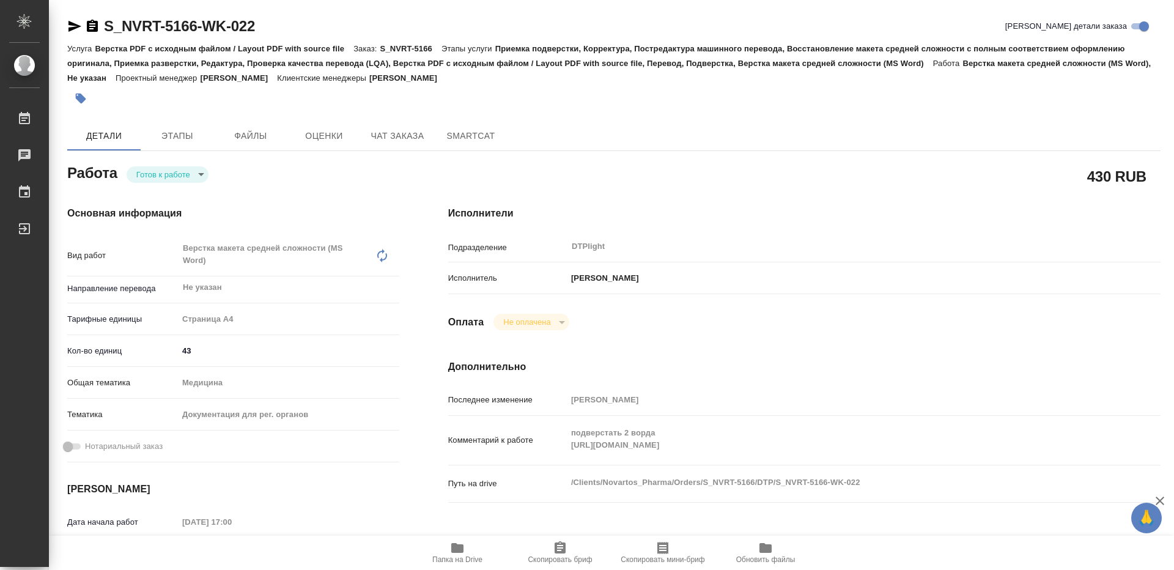
type textarea "x"
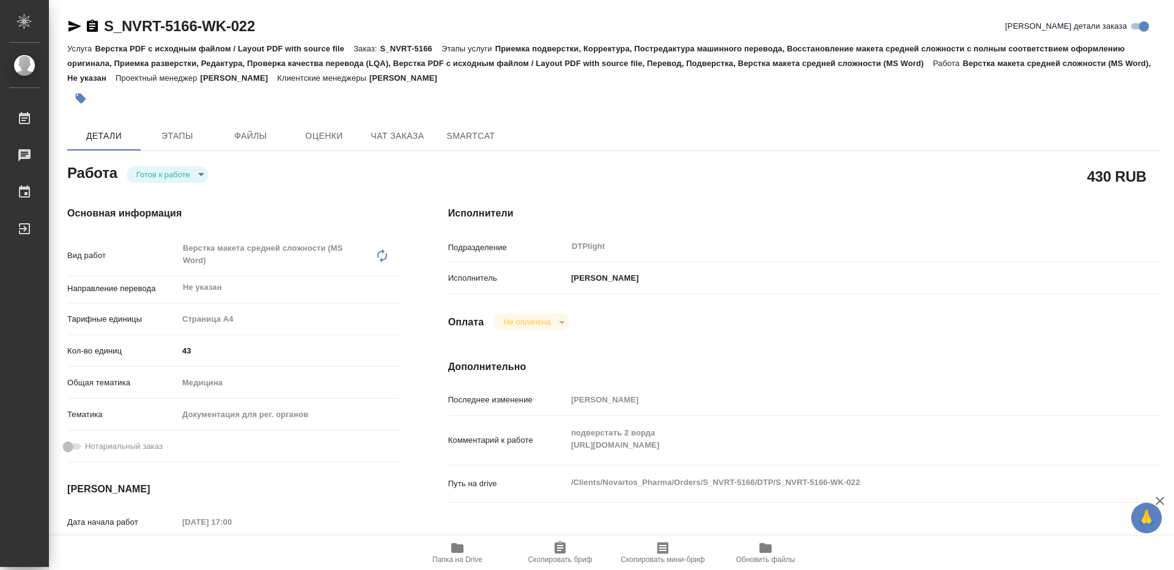
type textarea "x"
